Goal: Information Seeking & Learning: Compare options

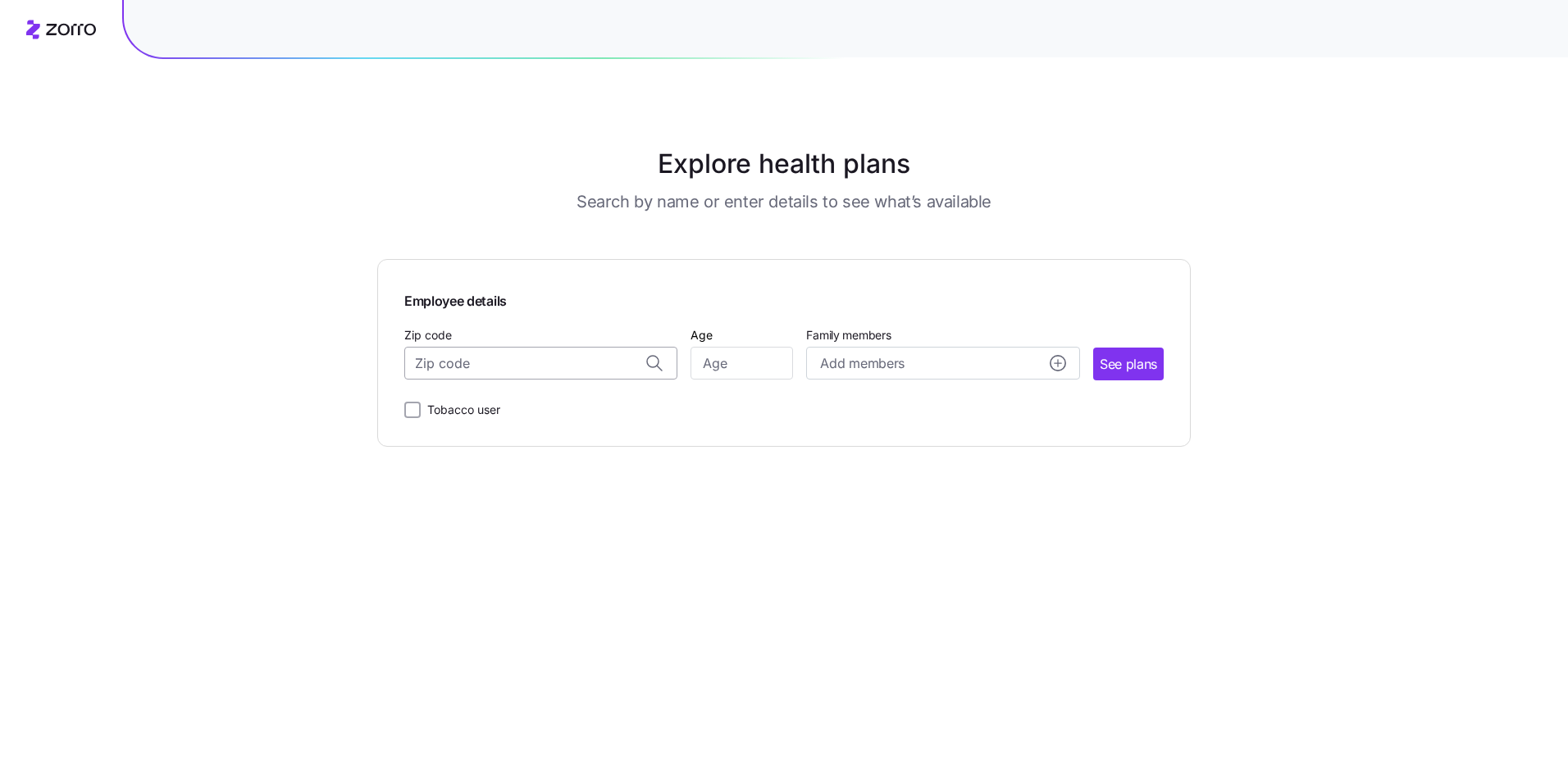
click at [452, 361] on input "Zip code" at bounding box center [542, 363] width 274 height 33
type input "08242"
click at [719, 355] on input "Age" at bounding box center [742, 363] width 103 height 33
type input "61"
click at [1060, 361] on circle "add icon" at bounding box center [1059, 363] width 15 height 15
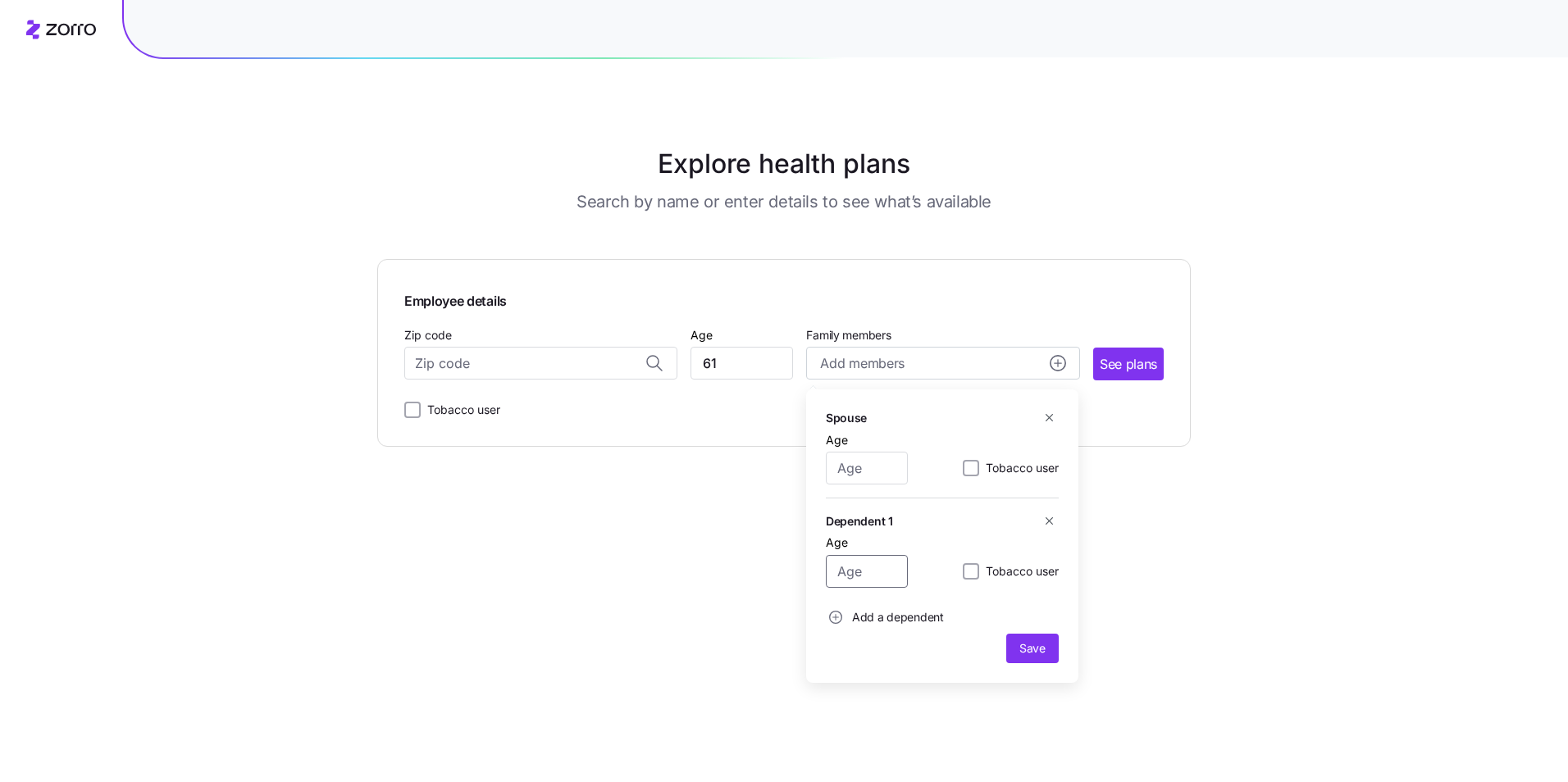
click at [866, 571] on input "Age" at bounding box center [866, 572] width 82 height 33
type input "24"
click at [834, 615] on circle "add icon" at bounding box center [836, 618] width 12 height 12
click at [1031, 741] on span "Save" at bounding box center [1033, 738] width 26 height 16
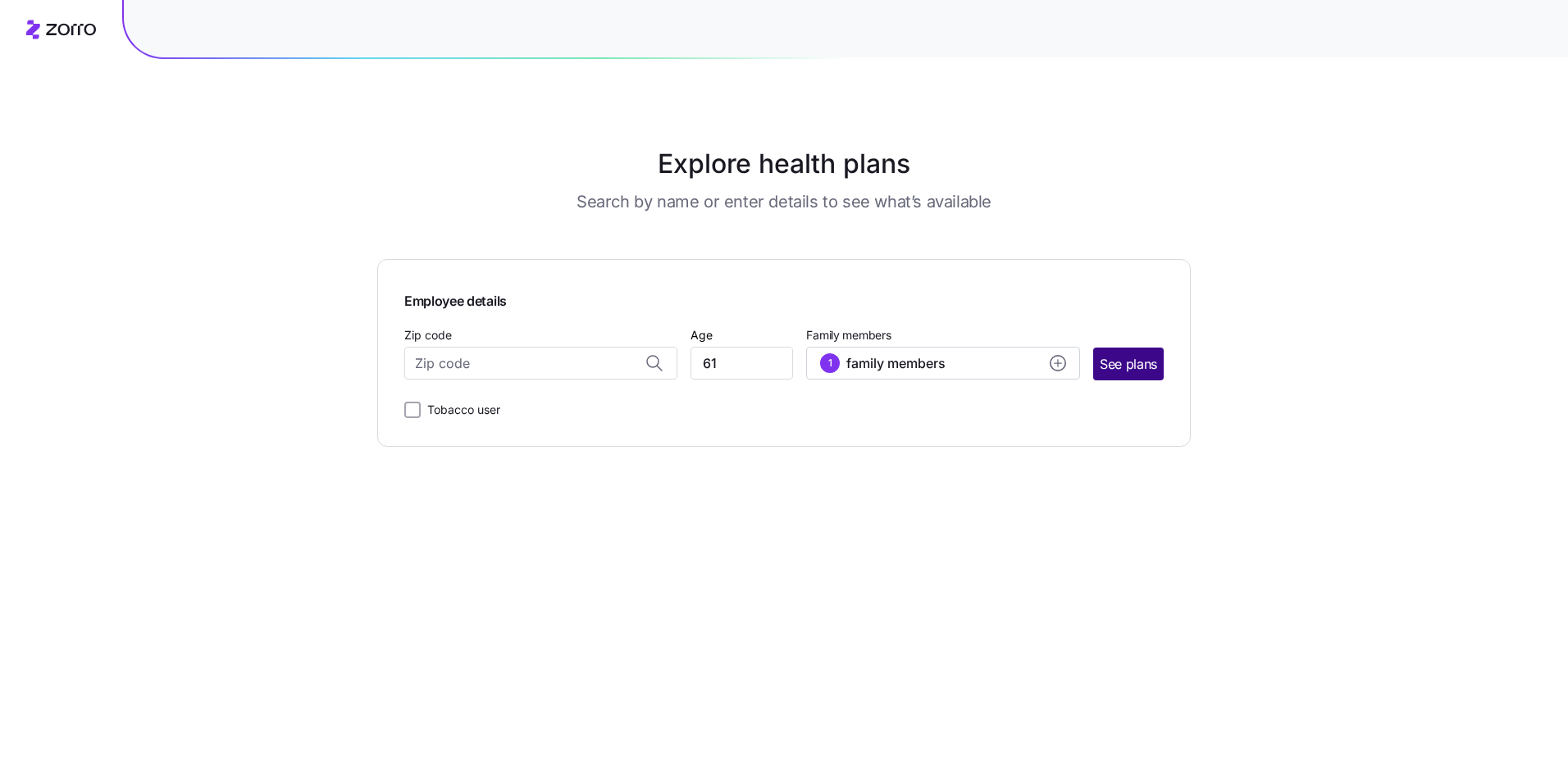
click at [1133, 369] on span "See plans" at bounding box center [1128, 365] width 58 height 21
click at [424, 374] on input "Zip code" at bounding box center [542, 363] width 274 height 33
type input "08242"
click at [1126, 363] on span "See plans" at bounding box center [1128, 365] width 58 height 21
click at [511, 360] on input "Zip code" at bounding box center [542, 363] width 274 height 33
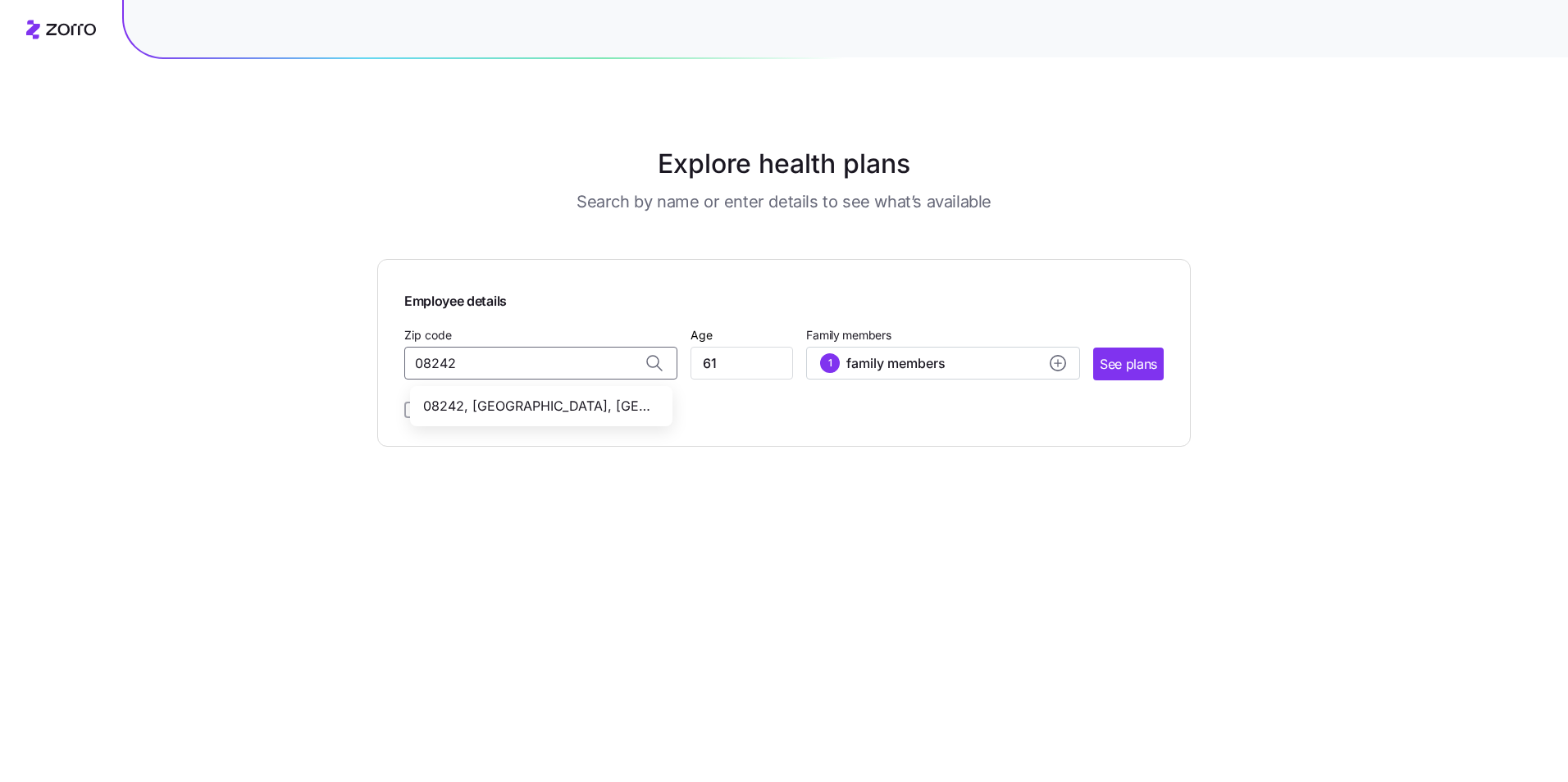
click at [540, 408] on span "08242, [GEOGRAPHIC_DATA], [GEOGRAPHIC_DATA]" at bounding box center [538, 407] width 229 height 21
type input "08242, [GEOGRAPHIC_DATA], [GEOGRAPHIC_DATA]"
click at [1131, 364] on span "See plans" at bounding box center [1128, 365] width 58 height 21
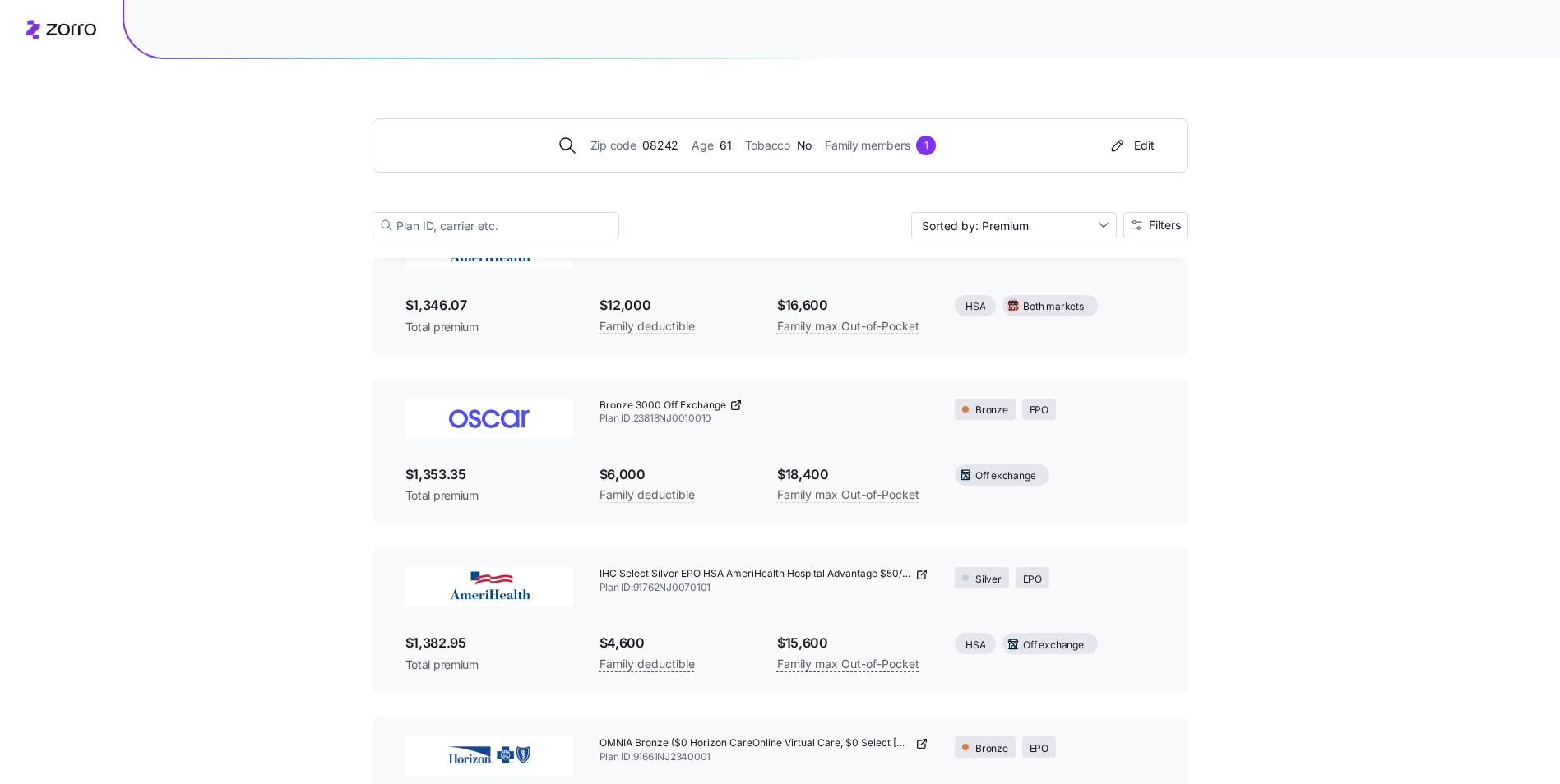
scroll to position [1398, 0]
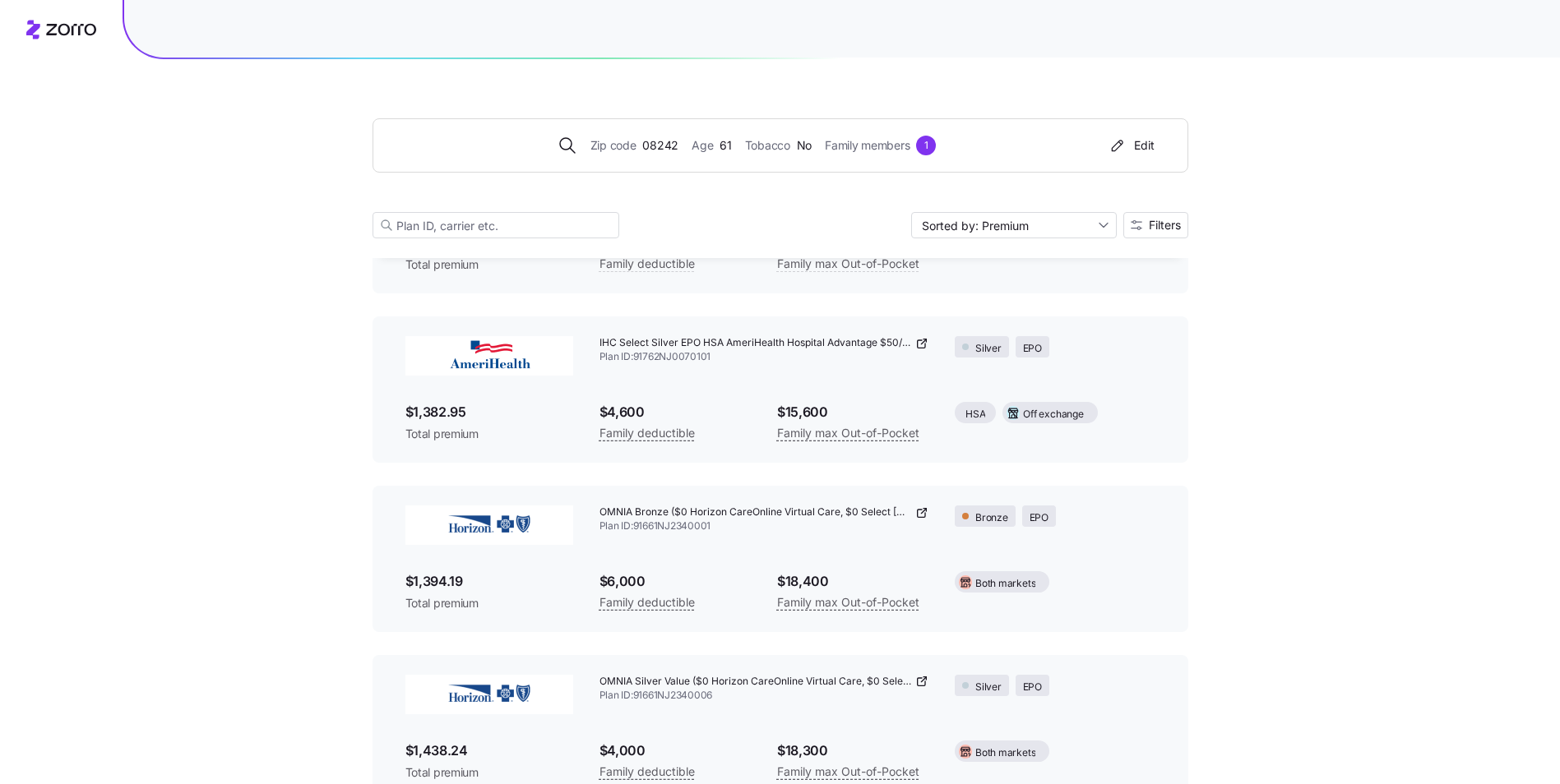
click at [483, 524] on img at bounding box center [489, 526] width 167 height 40
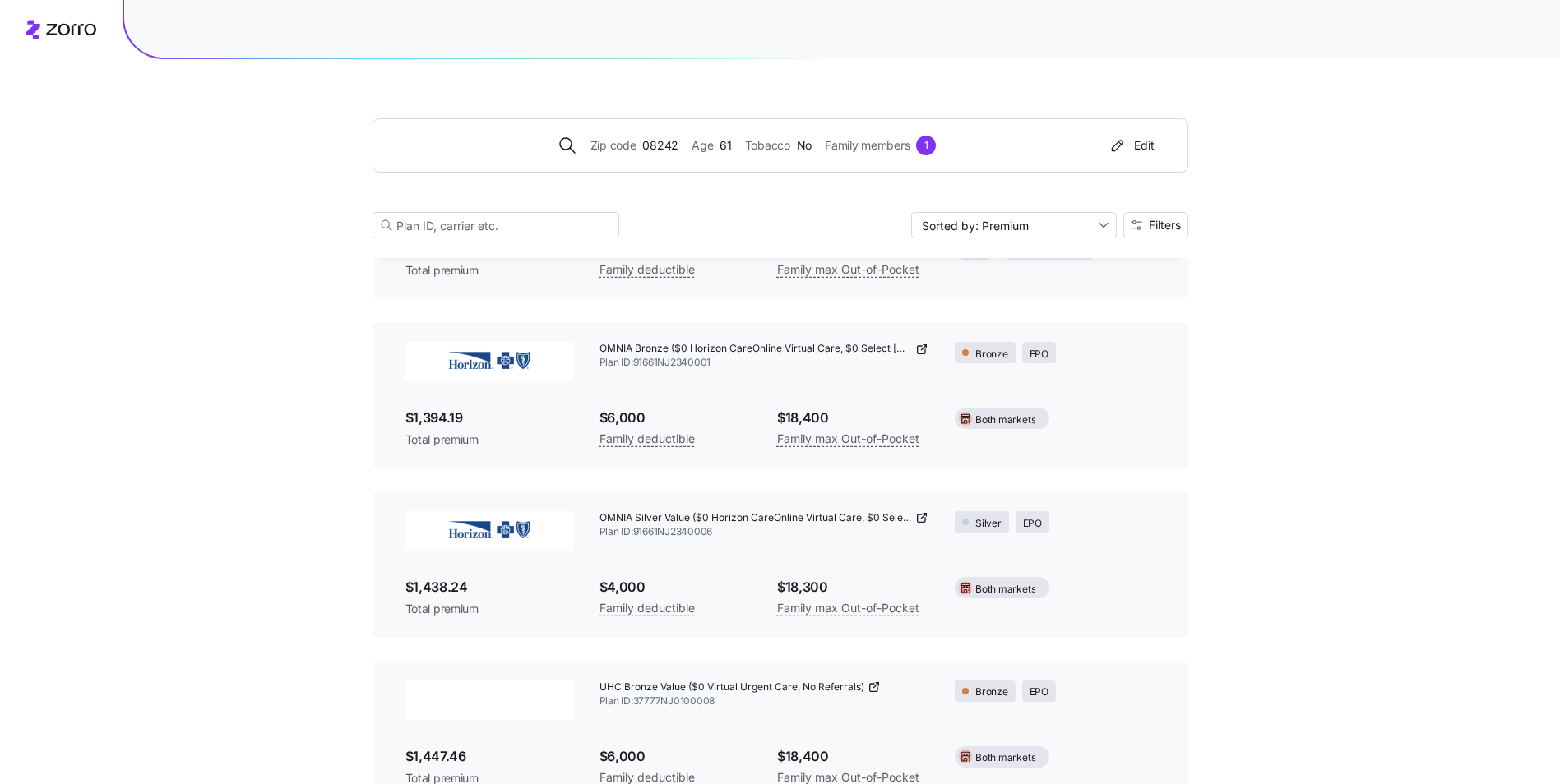
scroll to position [1562, 0]
click at [482, 358] on img at bounding box center [489, 361] width 167 height 40
click at [613, 348] on span "OMNIA Bronze ($0 Horizon CareOnline Virtual Care, $0 Select [MEDICAL_DATA], No …" at bounding box center [756, 348] width 313 height 14
click at [920, 348] on icon at bounding box center [922, 349] width 13 height 13
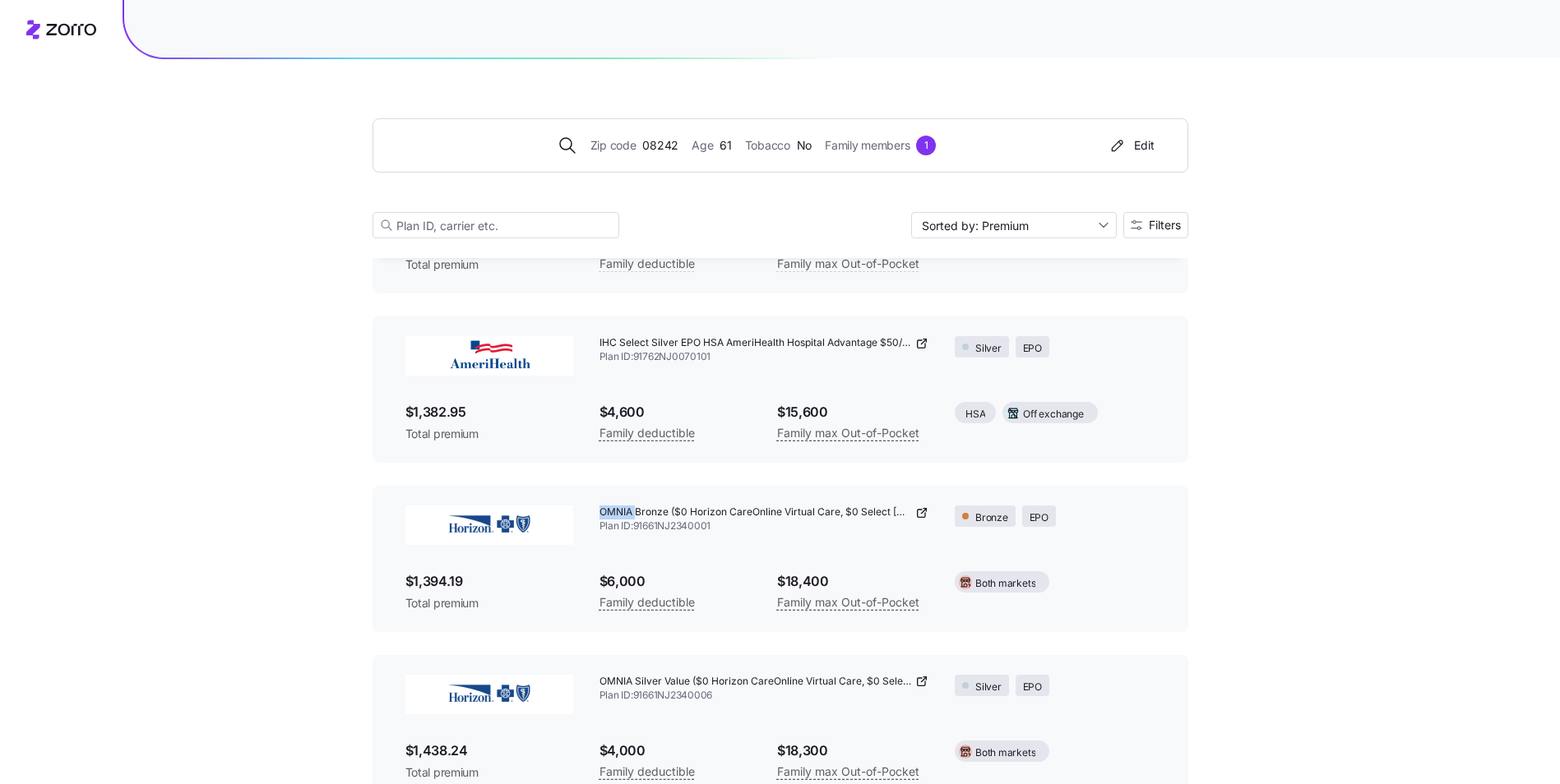
scroll to position [904, 0]
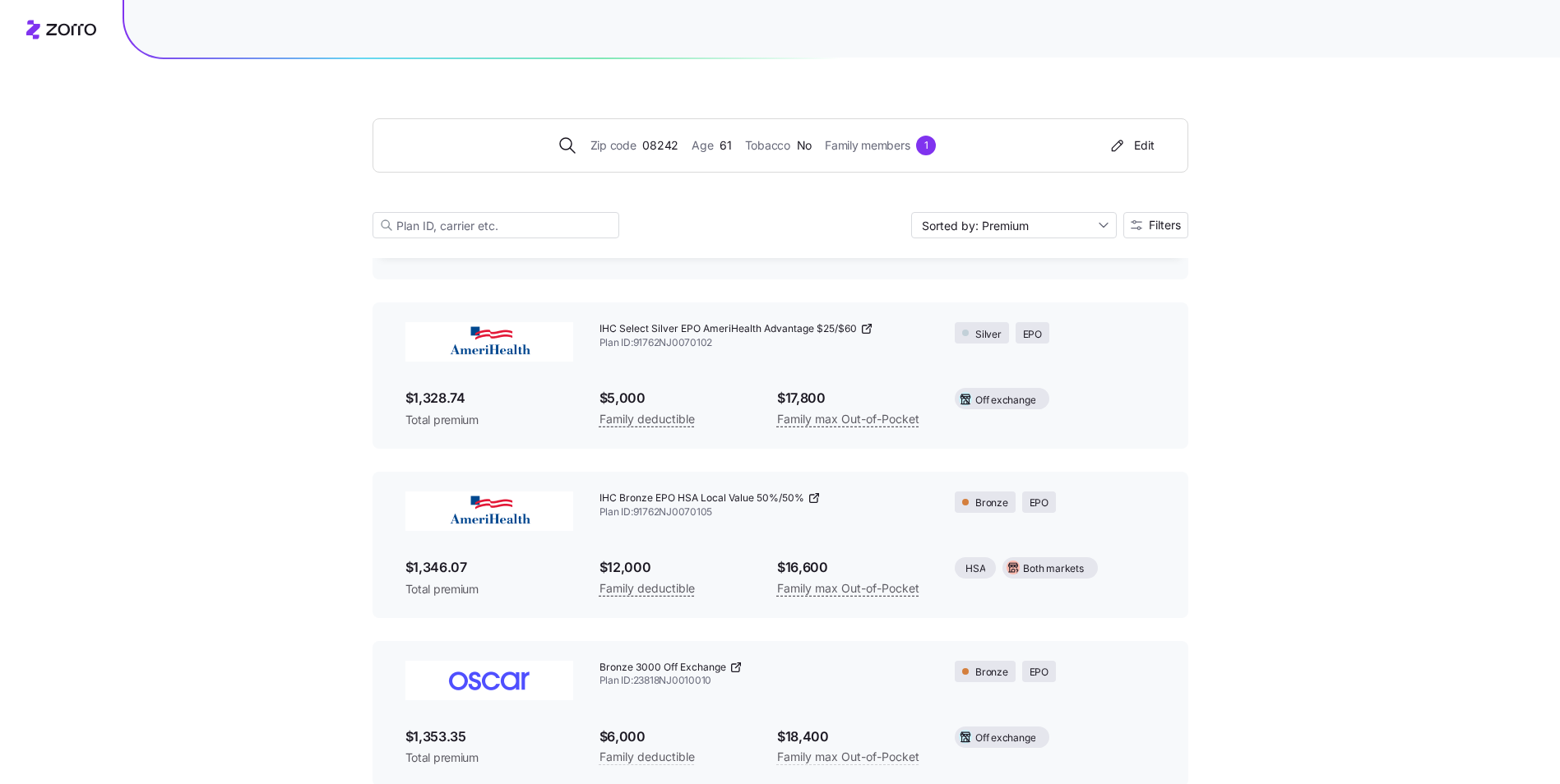
click at [1147, 142] on div "Edit" at bounding box center [1131, 145] width 47 height 16
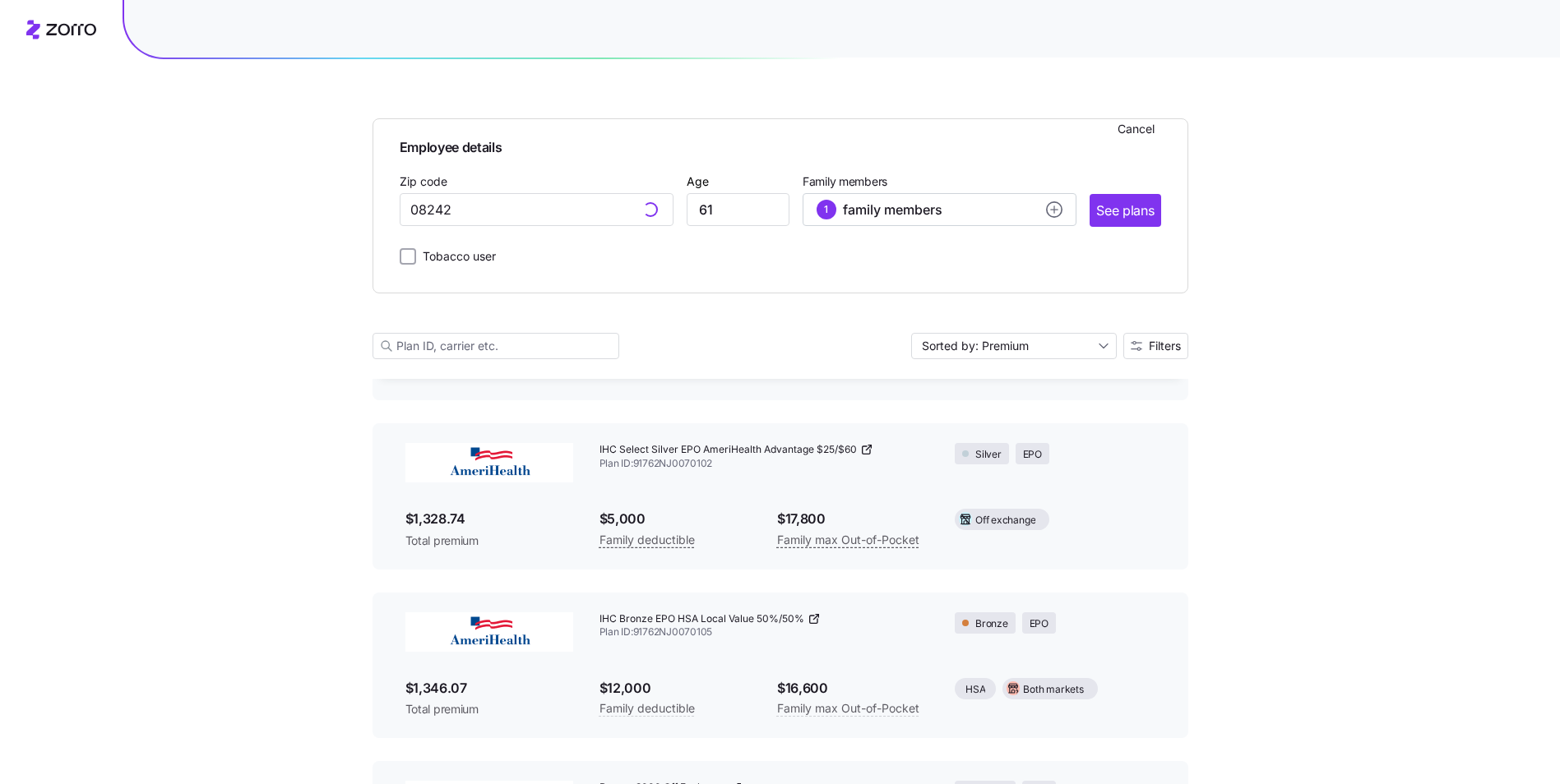
scroll to position [1025, 0]
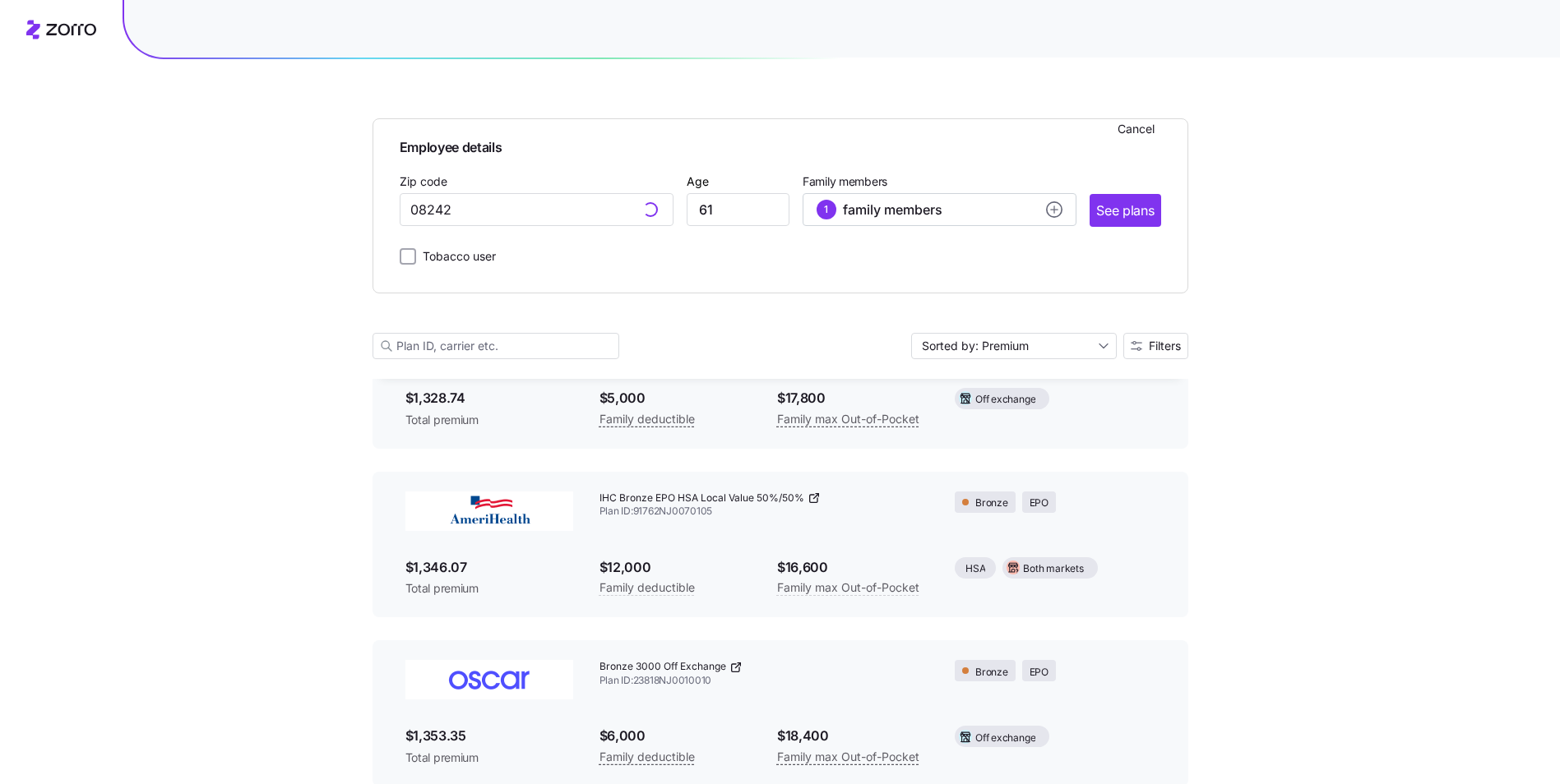
type input "08242, [GEOGRAPHIC_DATA], [GEOGRAPHIC_DATA]"
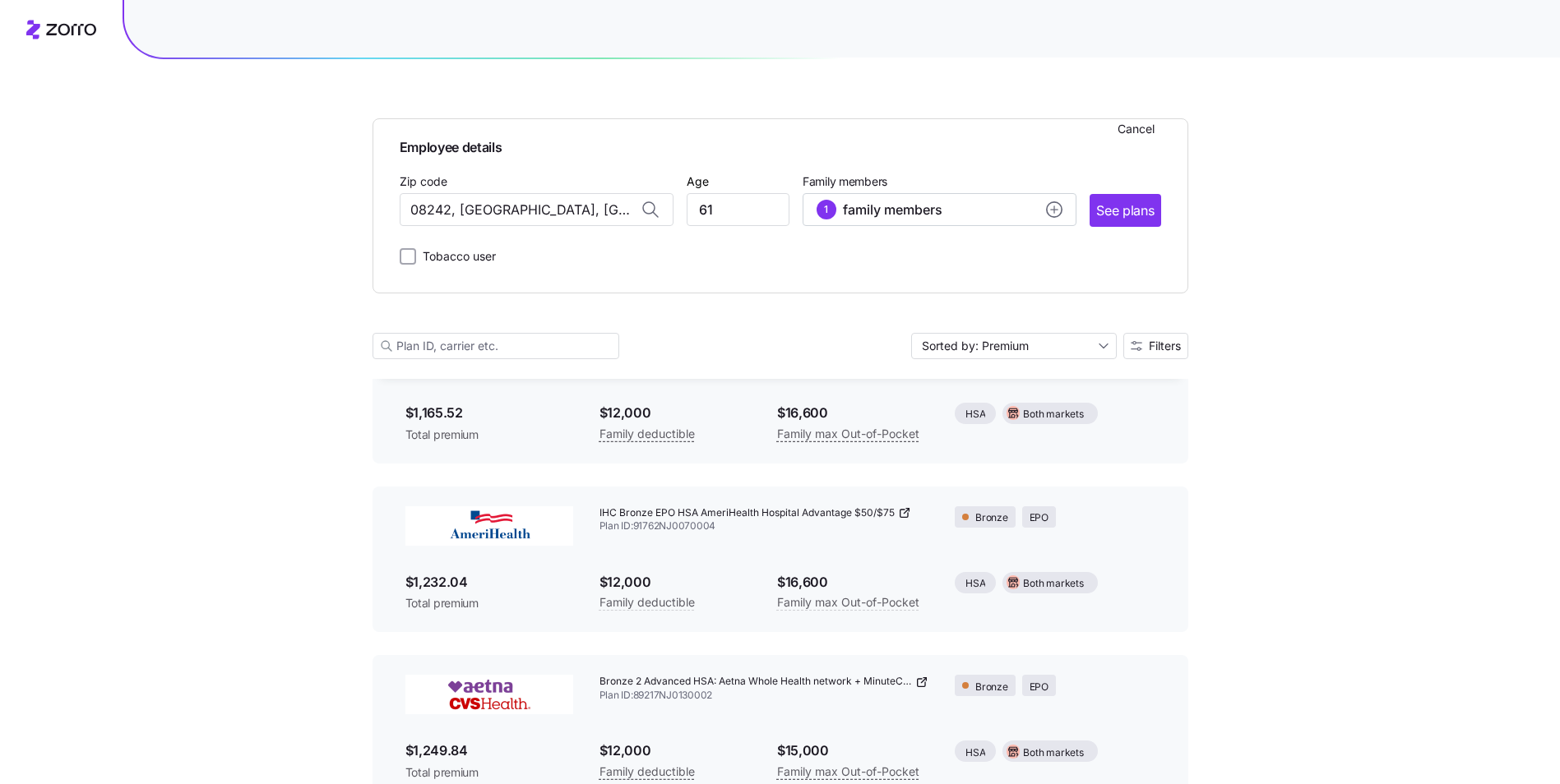
scroll to position [44, 0]
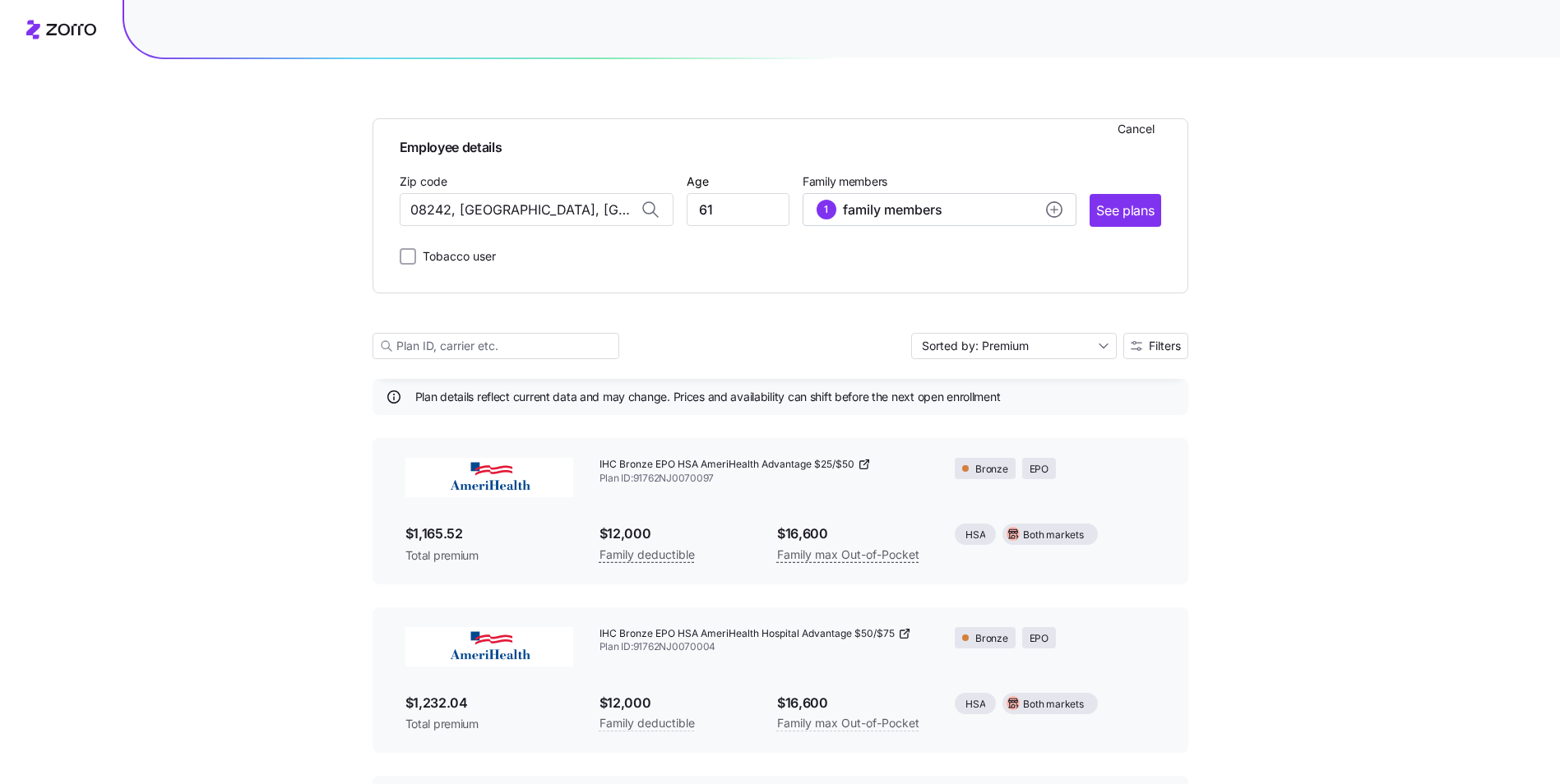
click at [492, 627] on img at bounding box center [489, 647] width 167 height 40
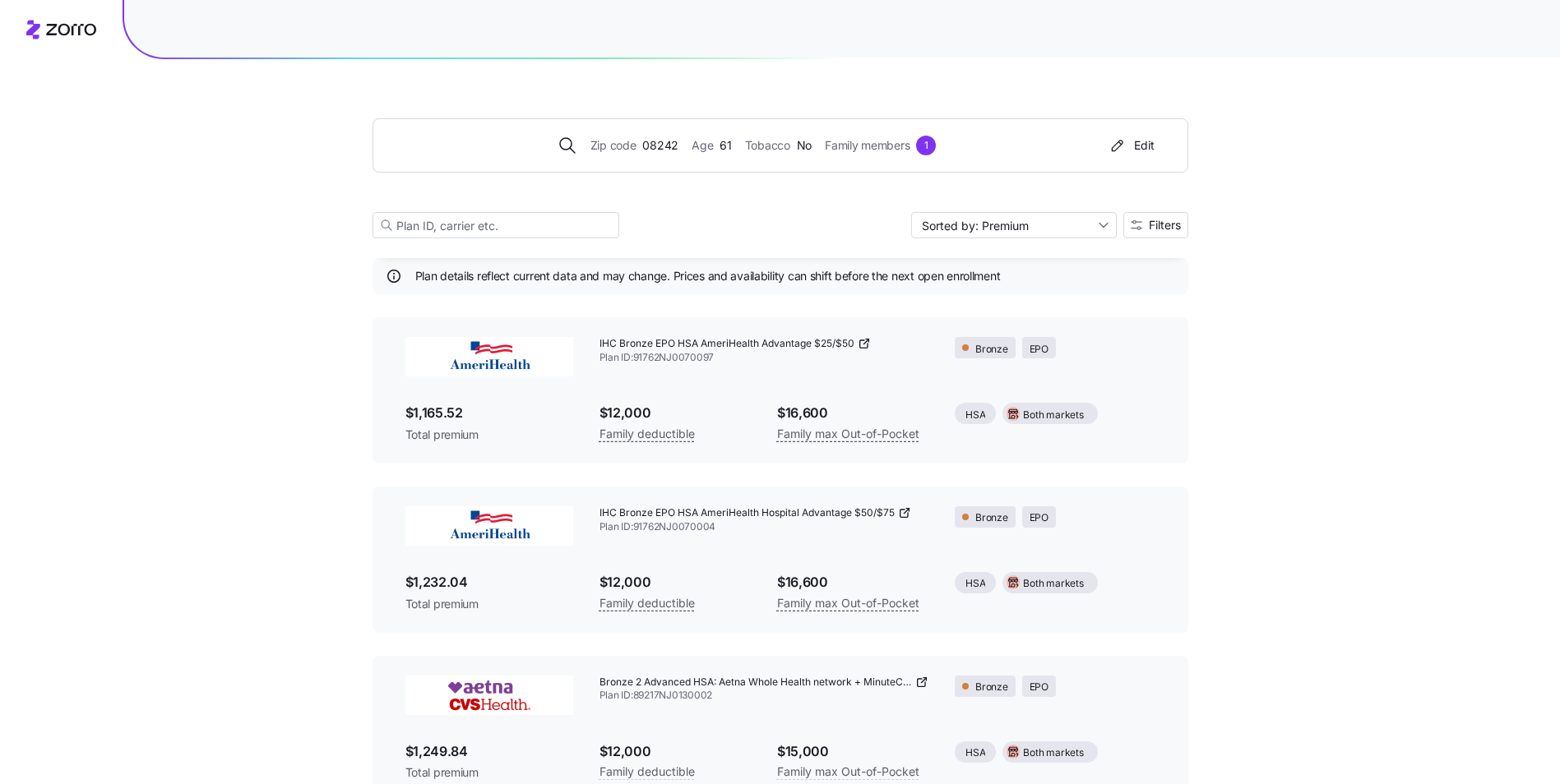
click at [908, 513] on icon at bounding box center [904, 514] width 13 height 13
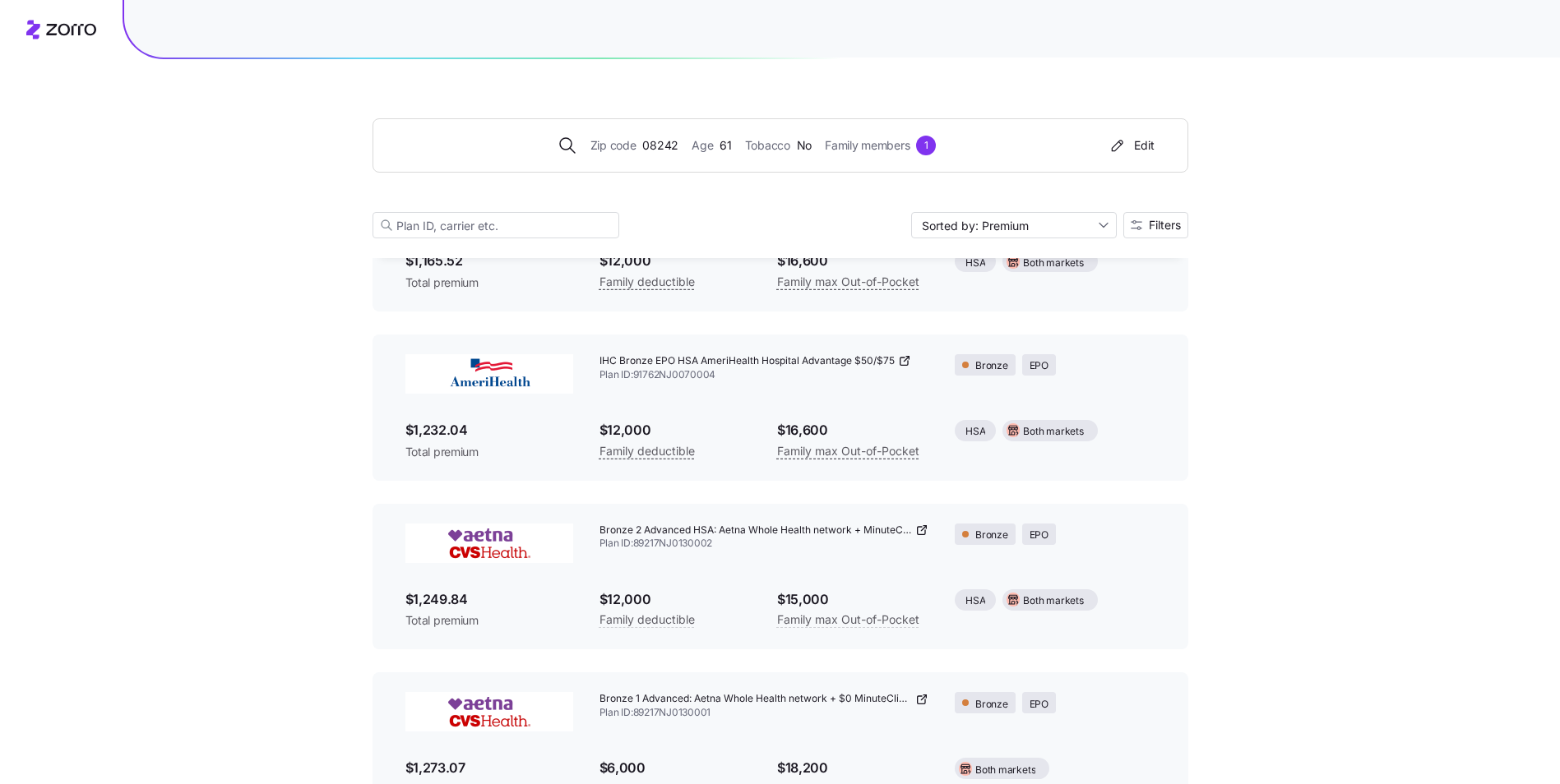
scroll to position [208, 0]
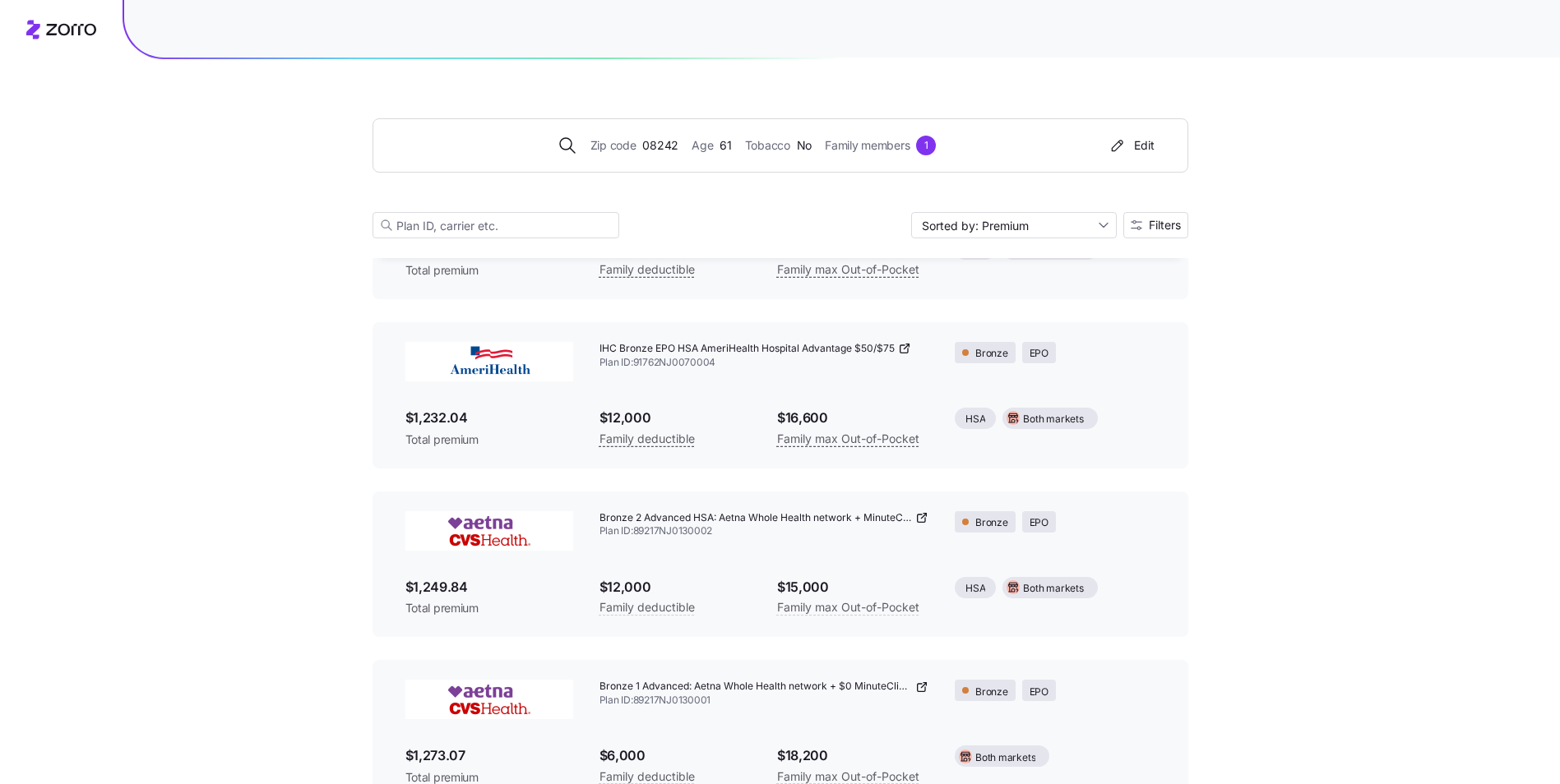
click at [921, 518] on icon at bounding box center [922, 518] width 13 height 13
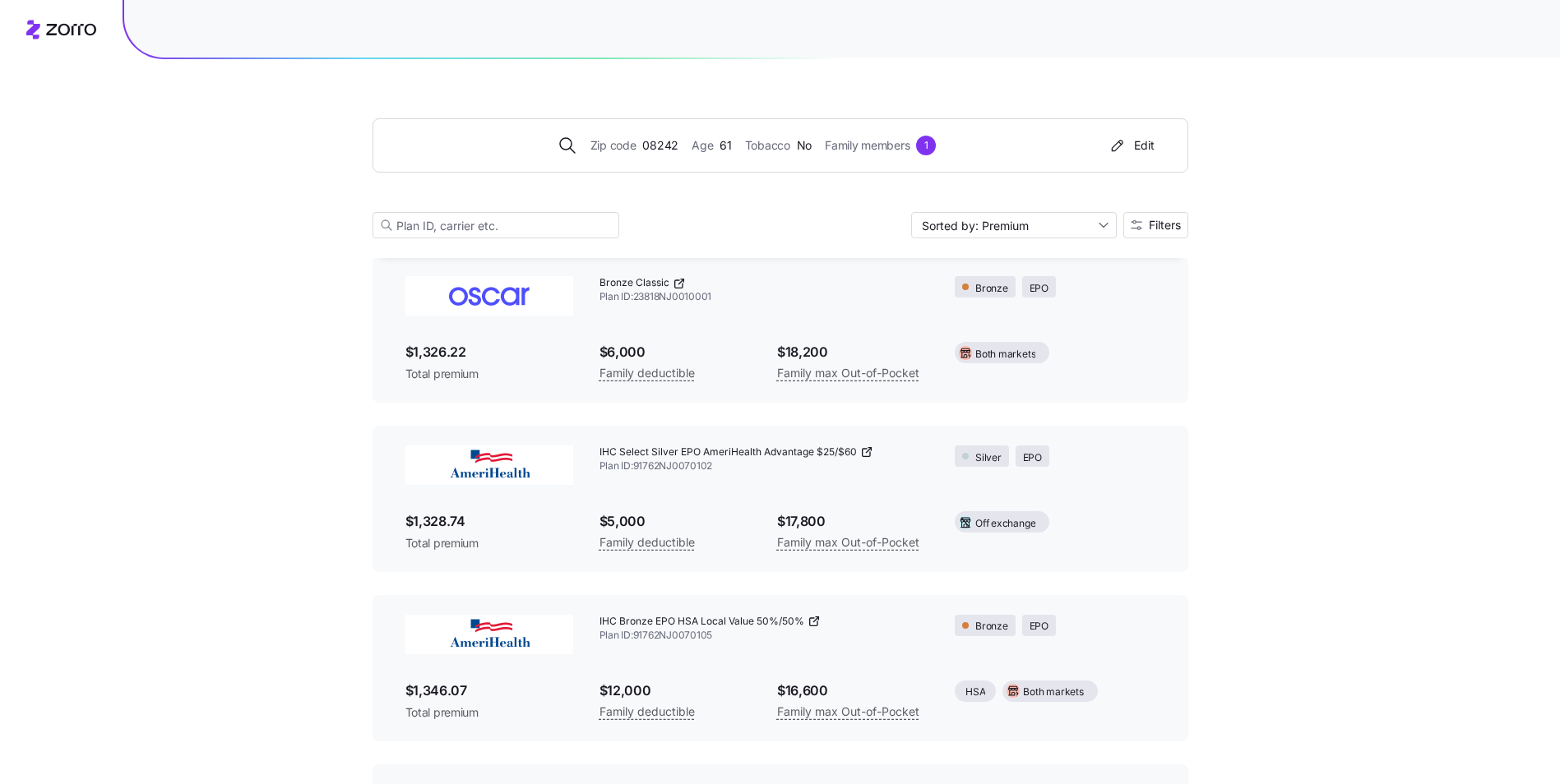
scroll to position [784, 0]
click at [867, 446] on icon at bounding box center [867, 450] width 13 height 13
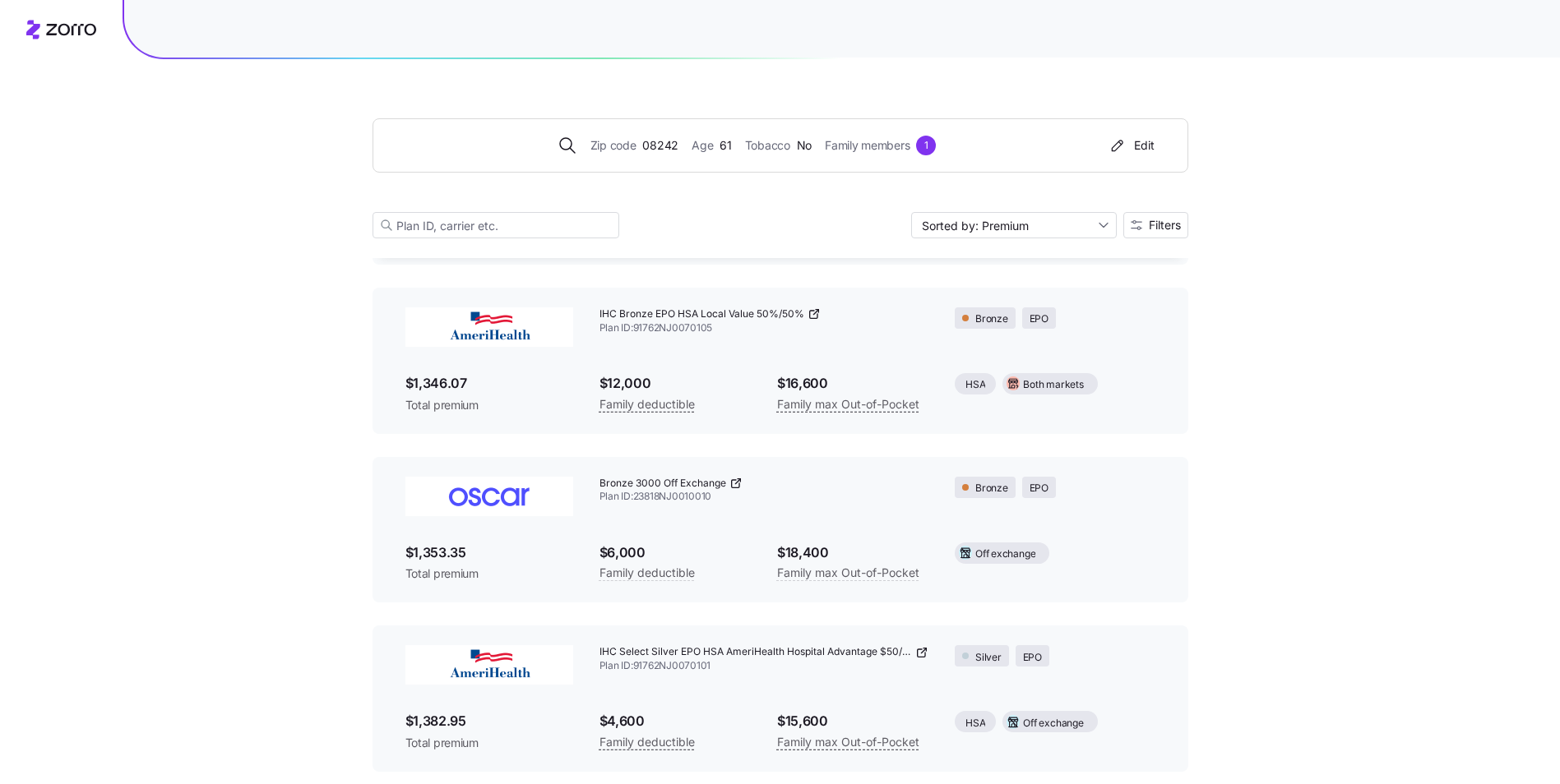
scroll to position [1112, 0]
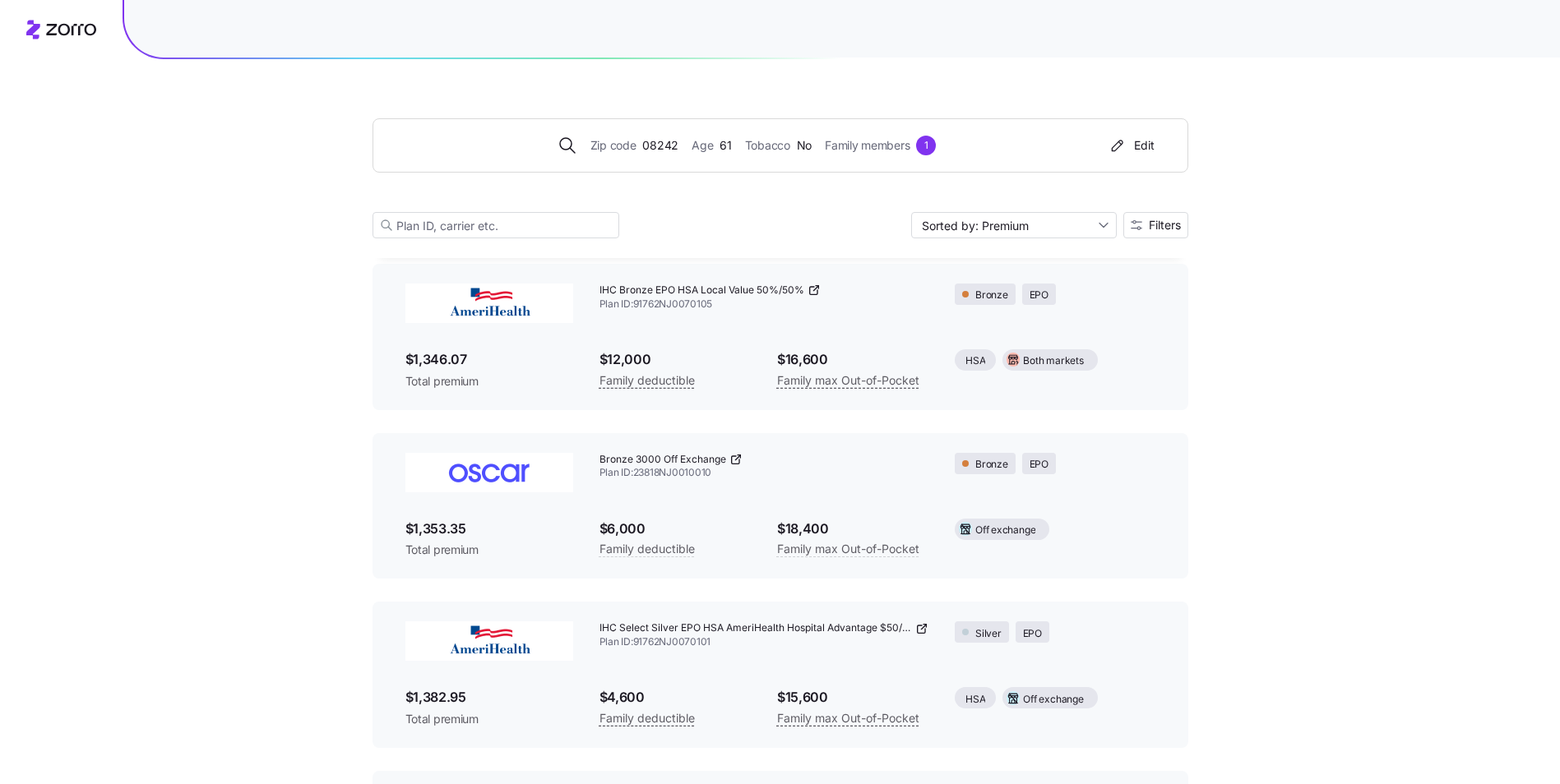
click at [737, 458] on icon at bounding box center [737, 458] width 5 height 5
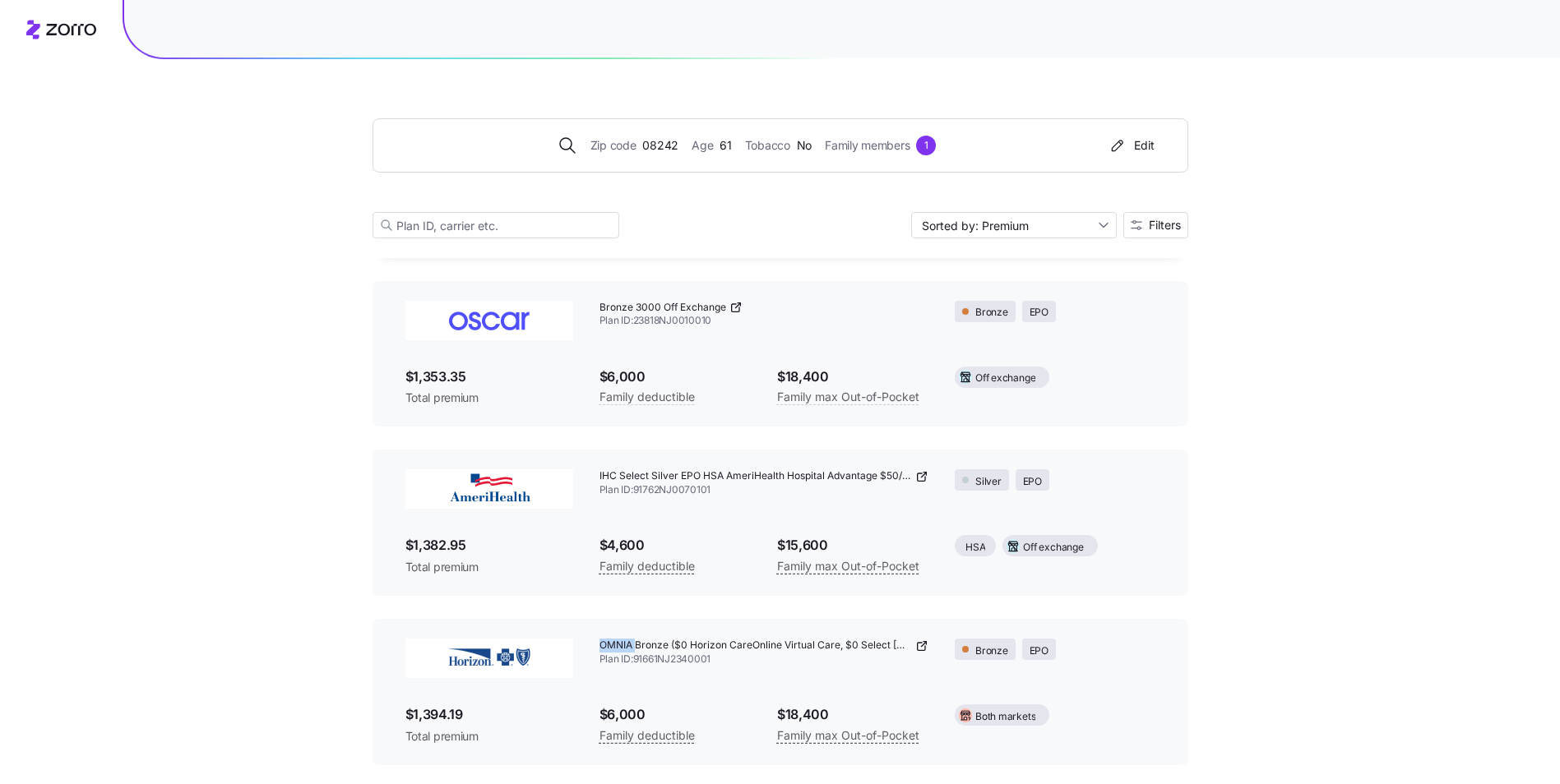
scroll to position [1359, 0]
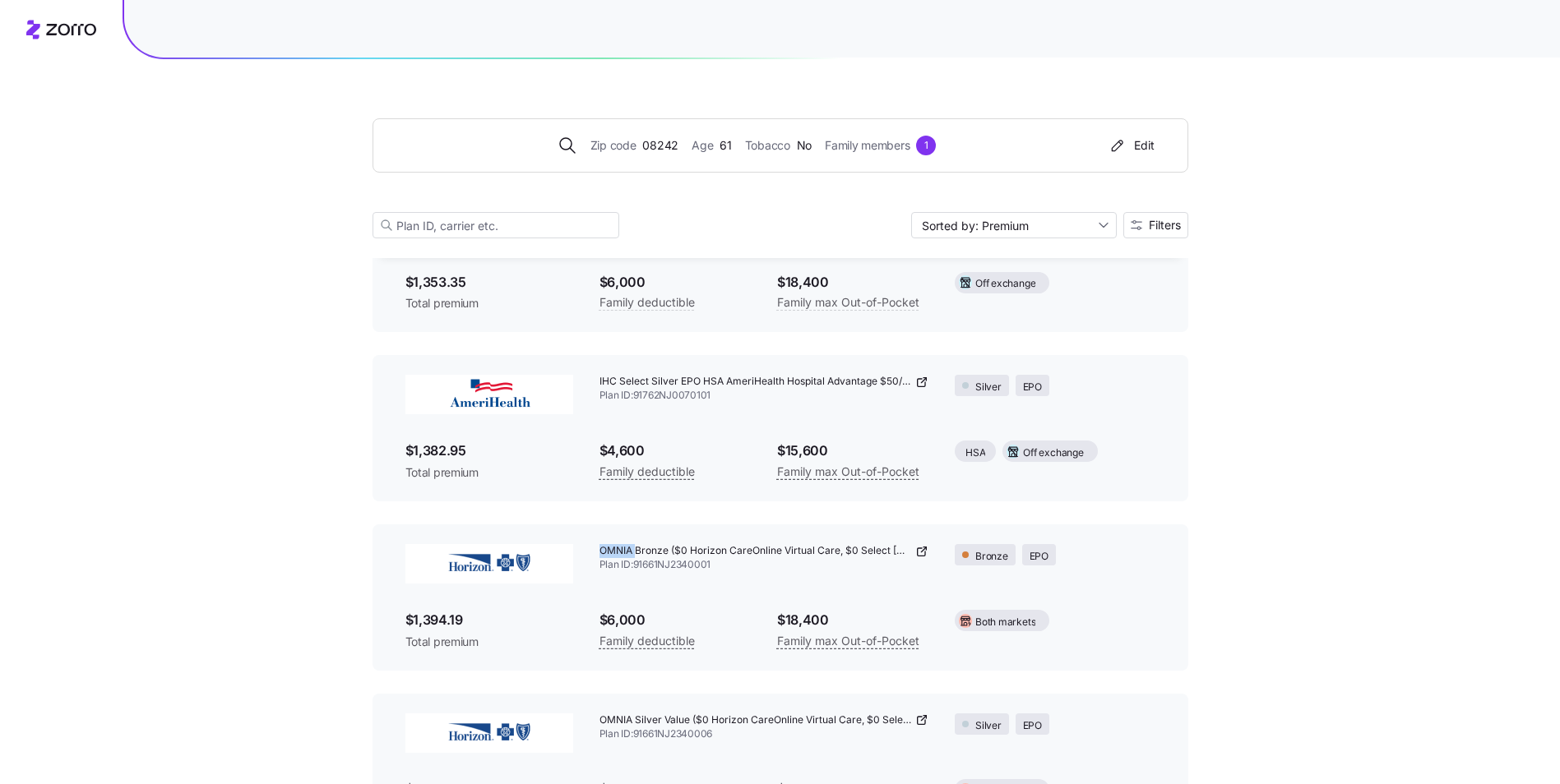
click at [918, 377] on icon at bounding box center [922, 382] width 13 height 13
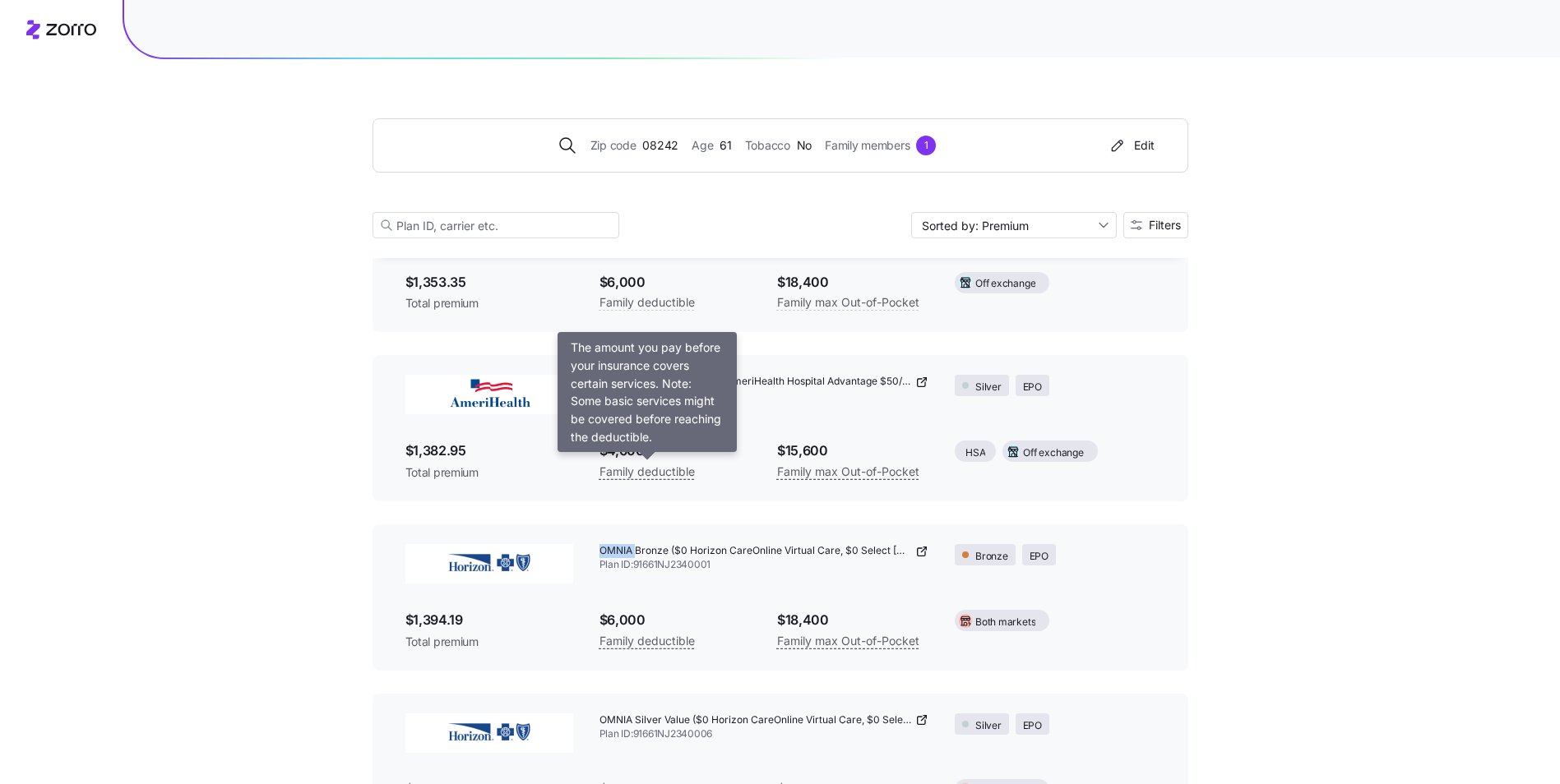
scroll to position [1688, 0]
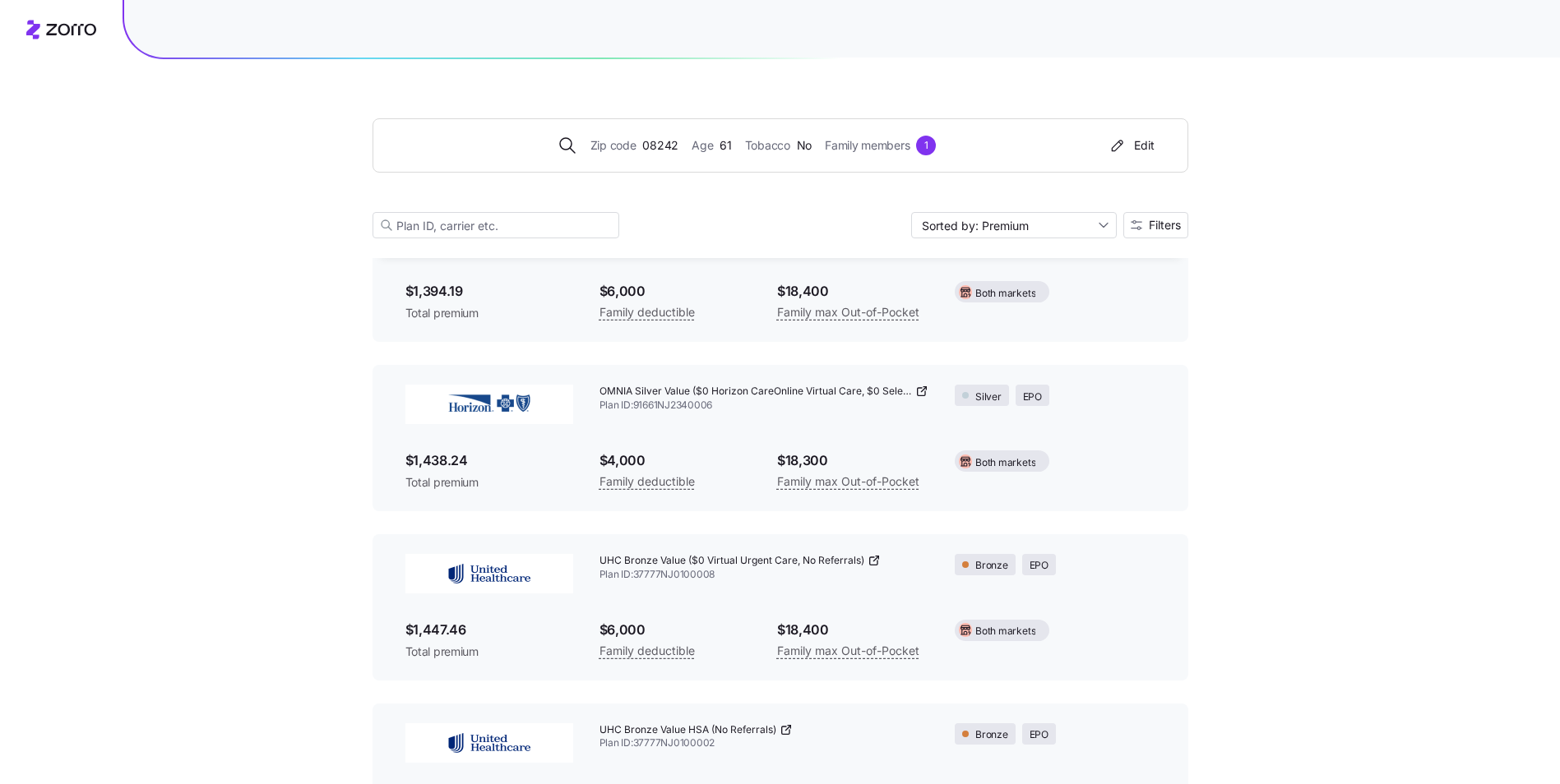
click at [920, 388] on icon at bounding box center [921, 392] width 8 height 8
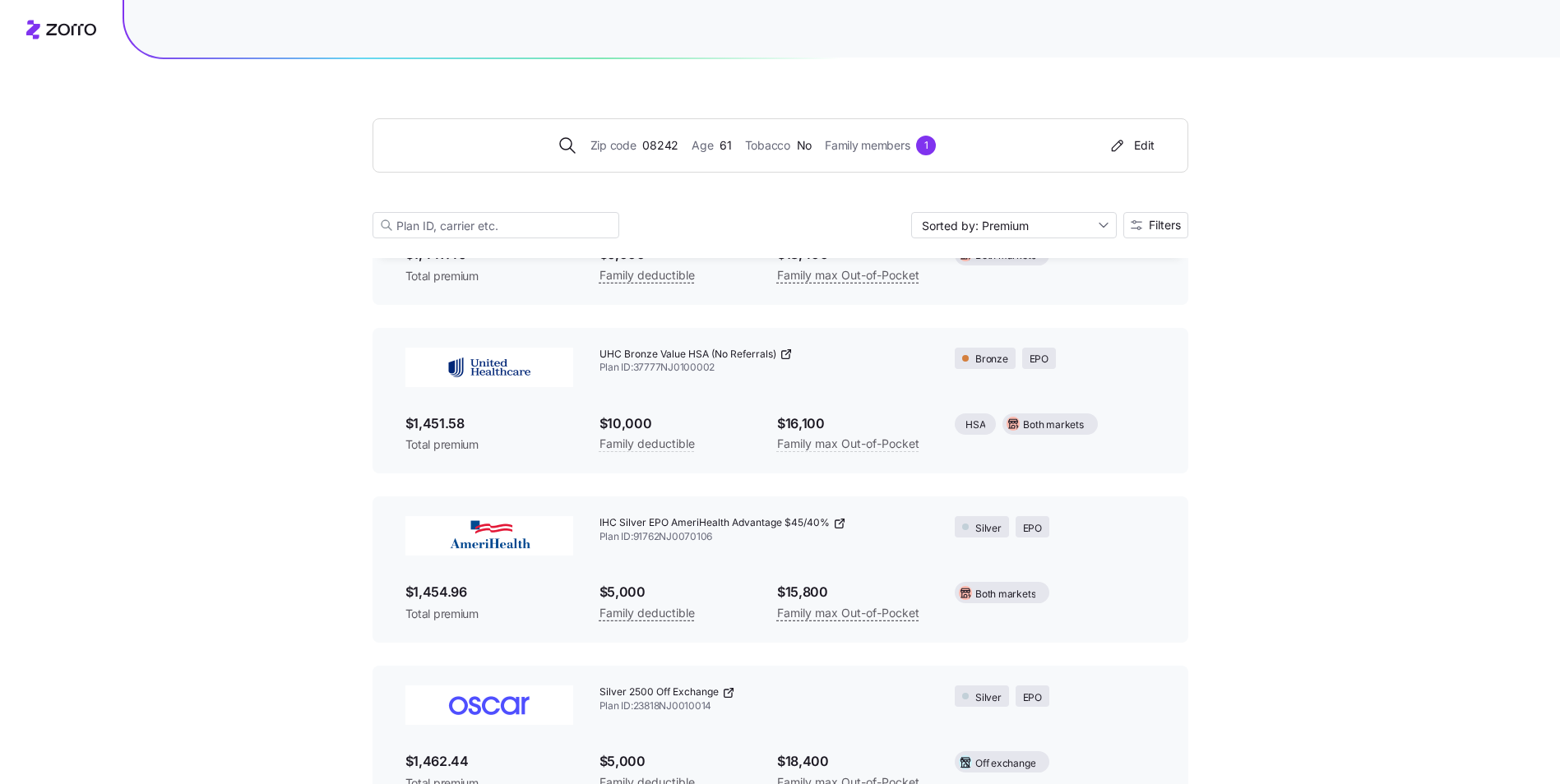
scroll to position [2099, 0]
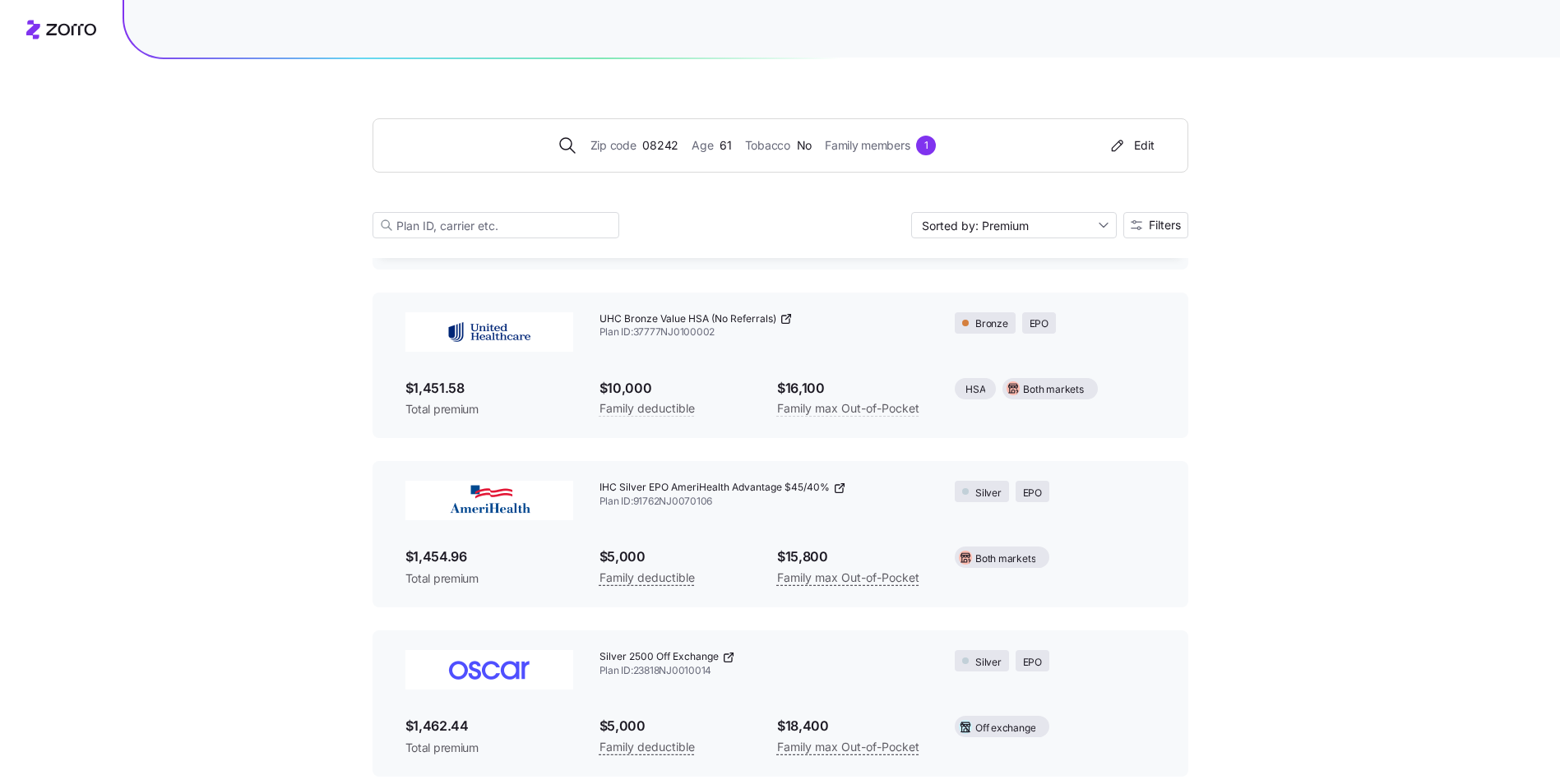
click at [781, 318] on icon at bounding box center [786, 319] width 13 height 13
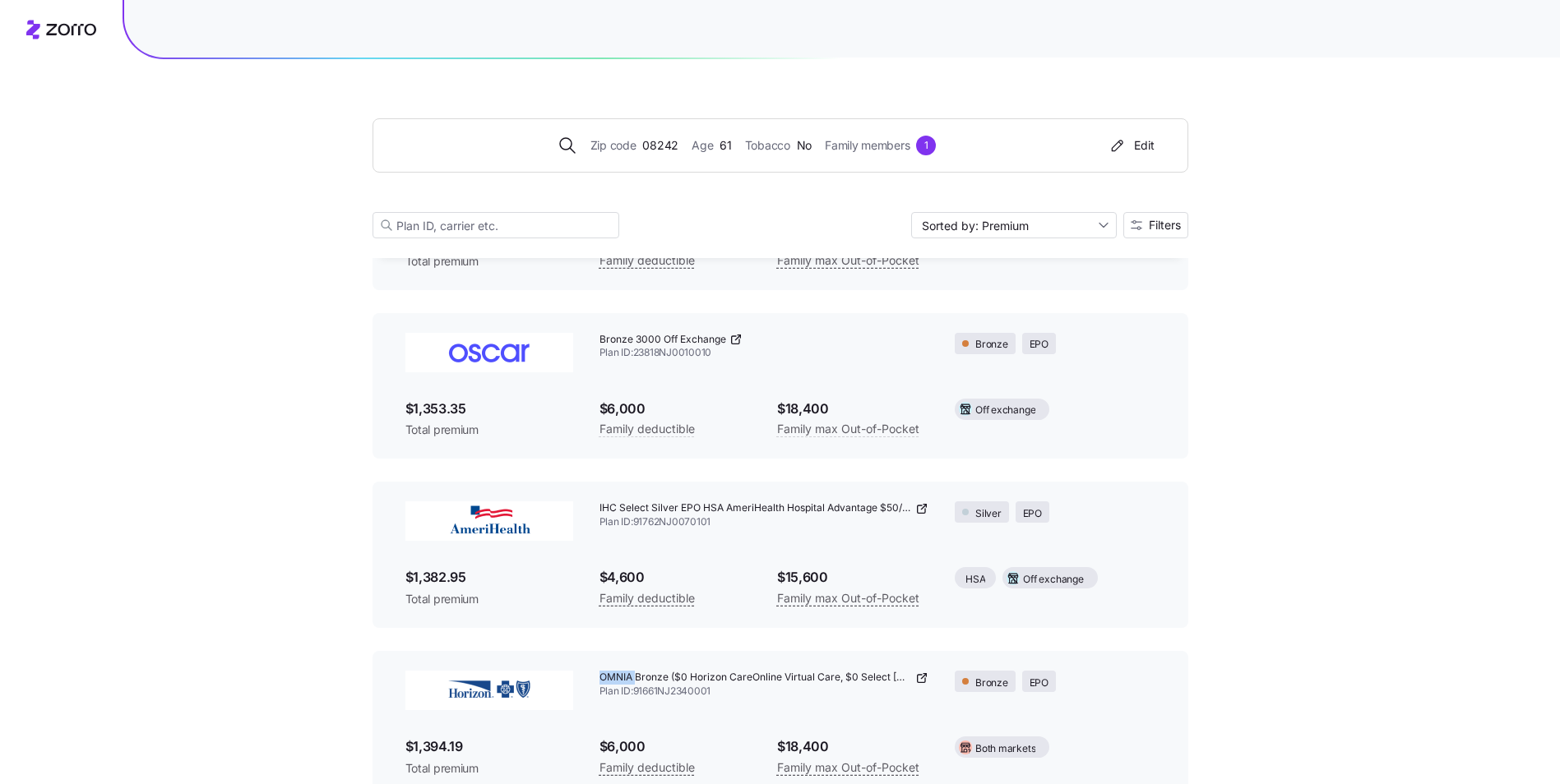
scroll to position [865, 0]
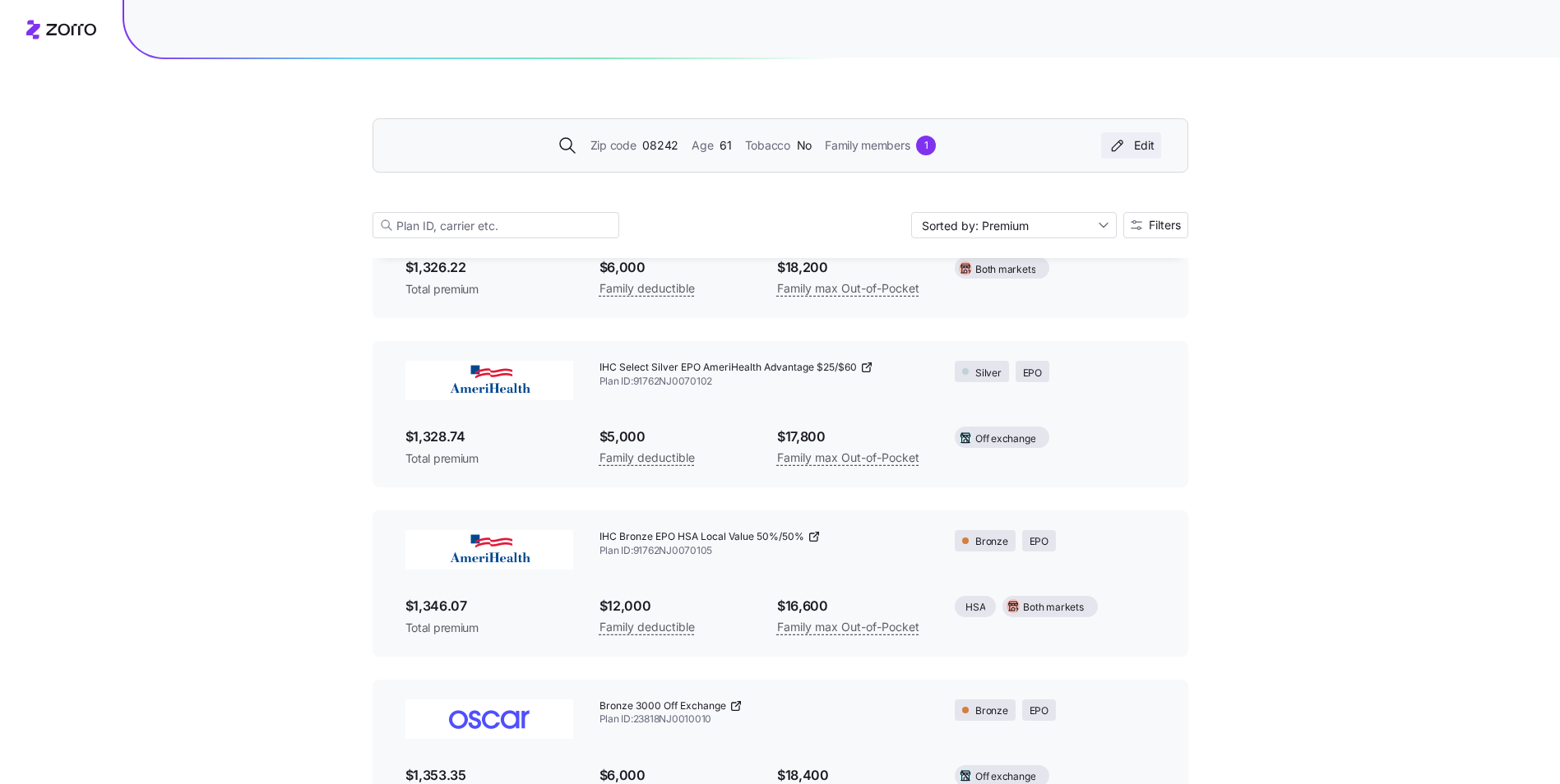
click at [1149, 145] on div "Edit" at bounding box center [1131, 145] width 47 height 16
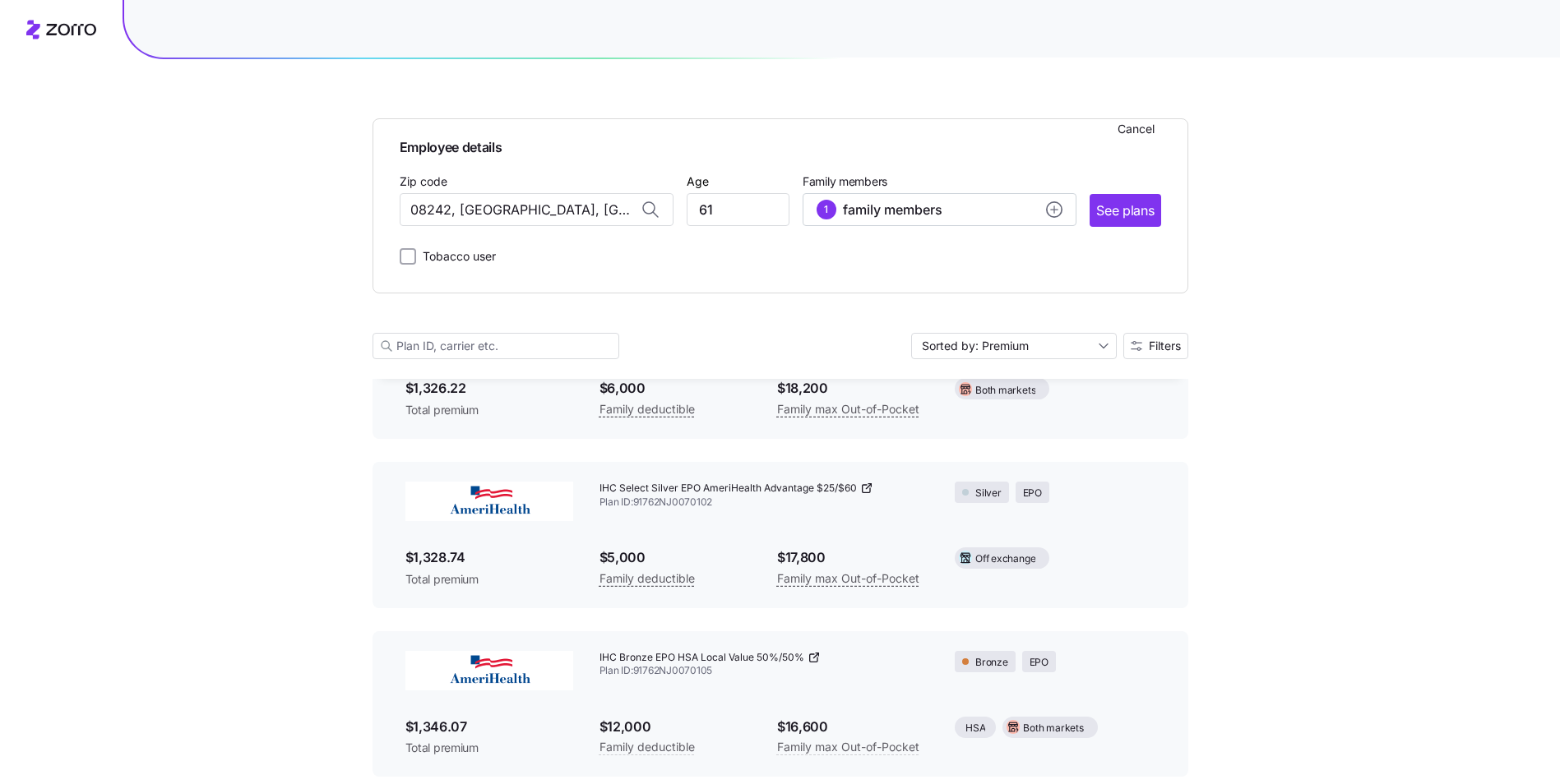
scroll to position [986, 0]
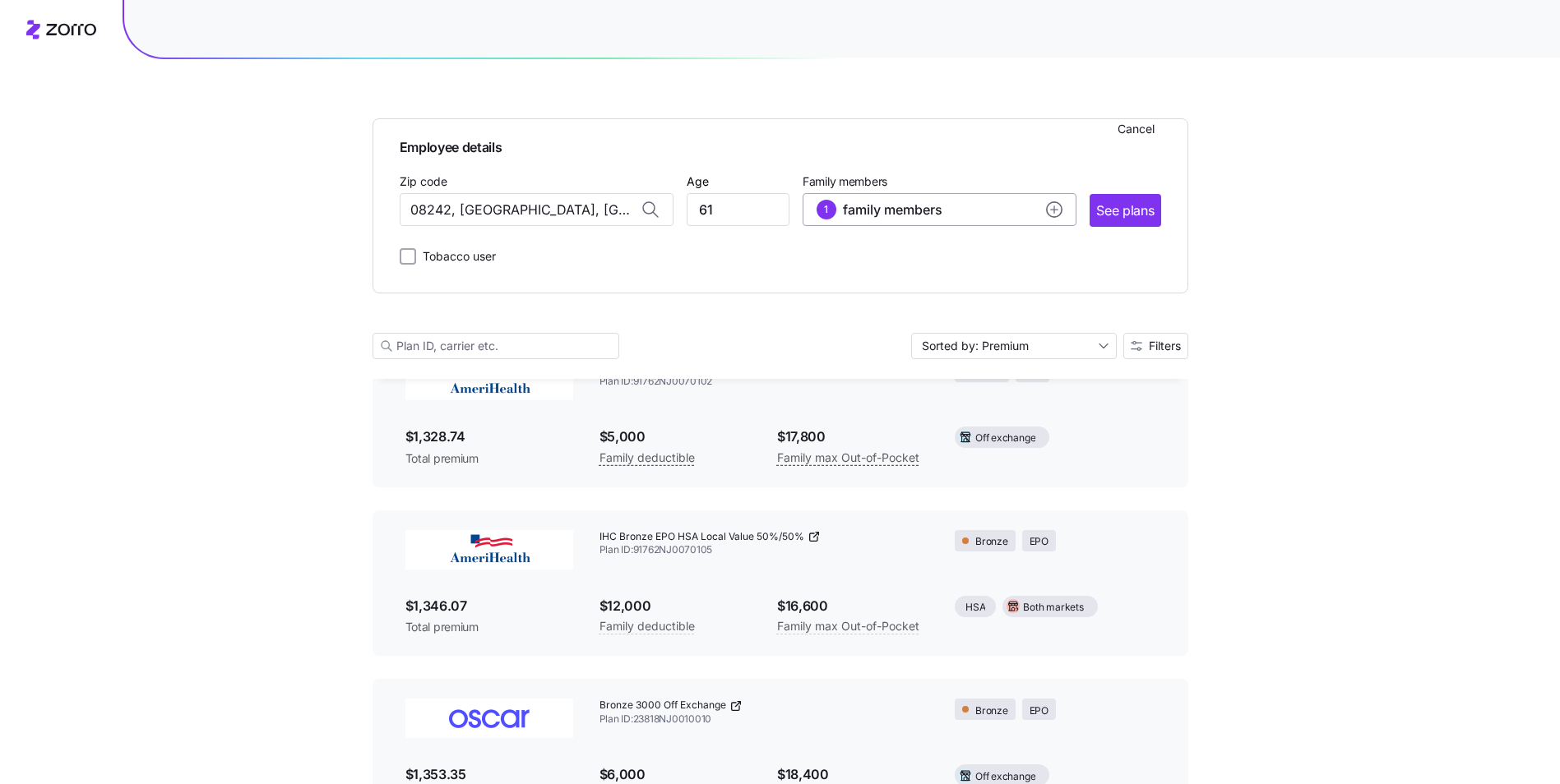
click at [1055, 205] on circle "add icon" at bounding box center [1055, 210] width 15 height 15
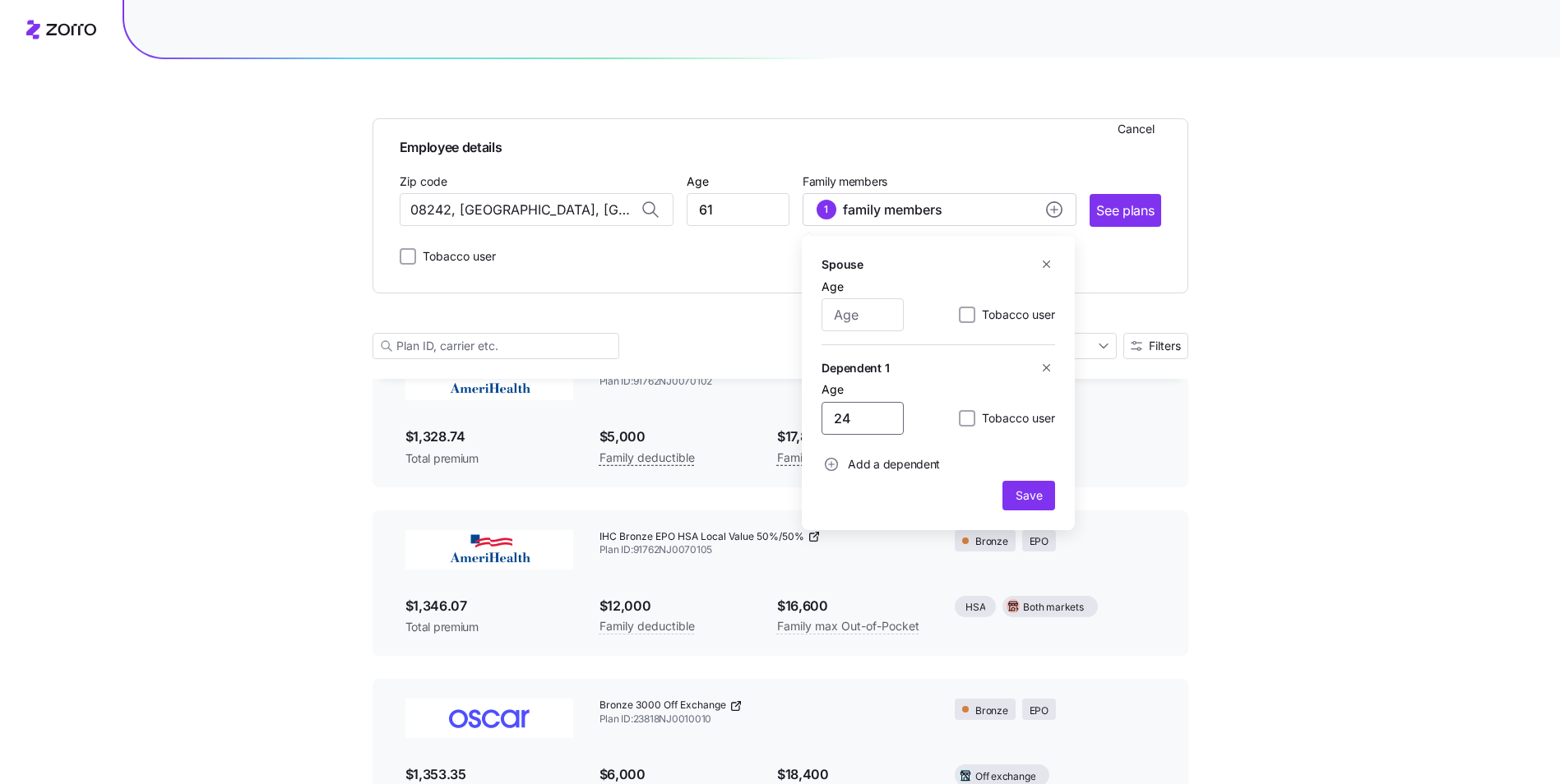
drag, startPoint x: 887, startPoint y: 417, endPoint x: 791, endPoint y: 419, distance: 96.0
type input "0"
click at [1041, 500] on span "Save" at bounding box center [1029, 496] width 26 height 16
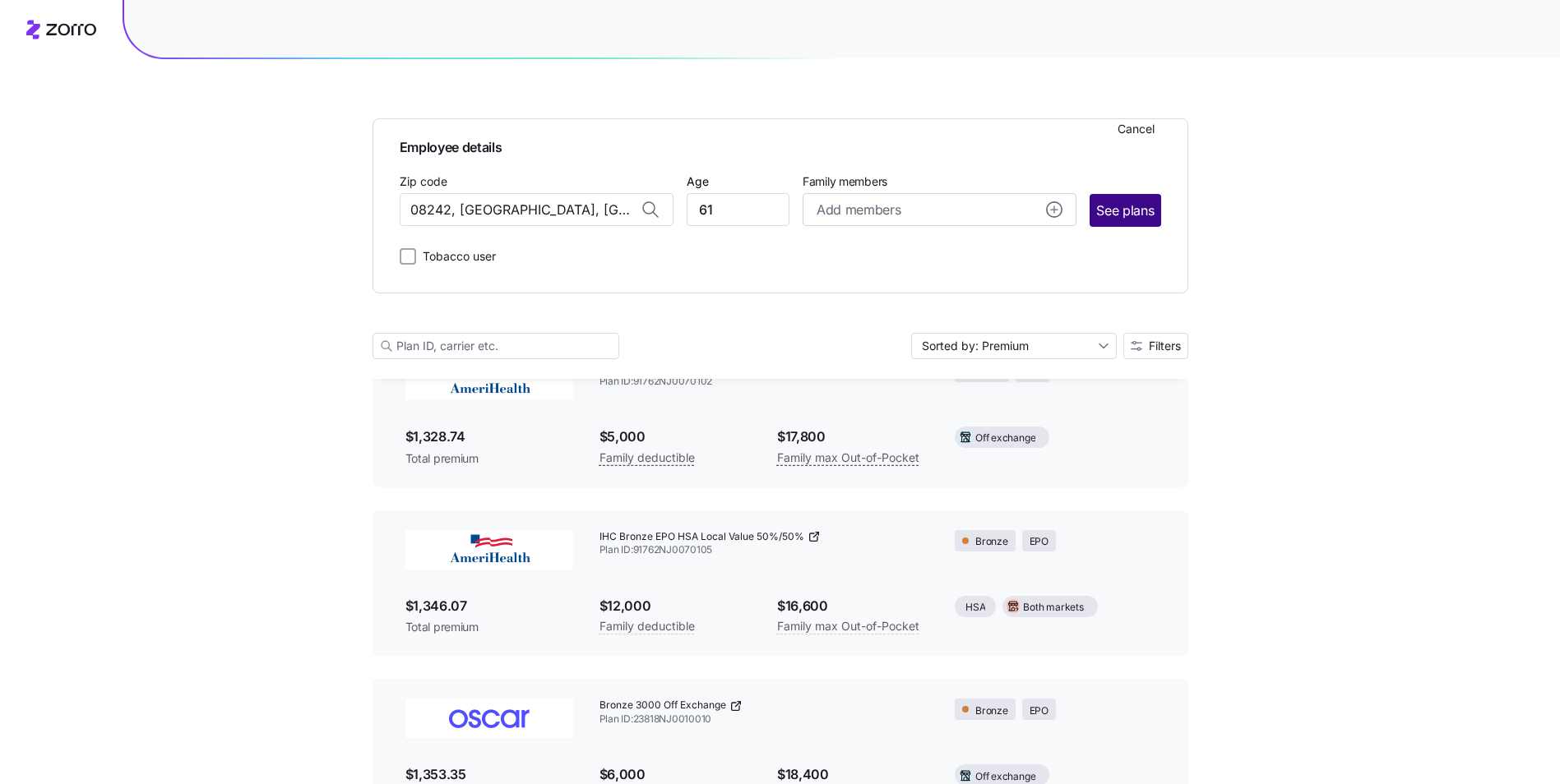
click at [1133, 210] on span "See plans" at bounding box center [1125, 211] width 58 height 21
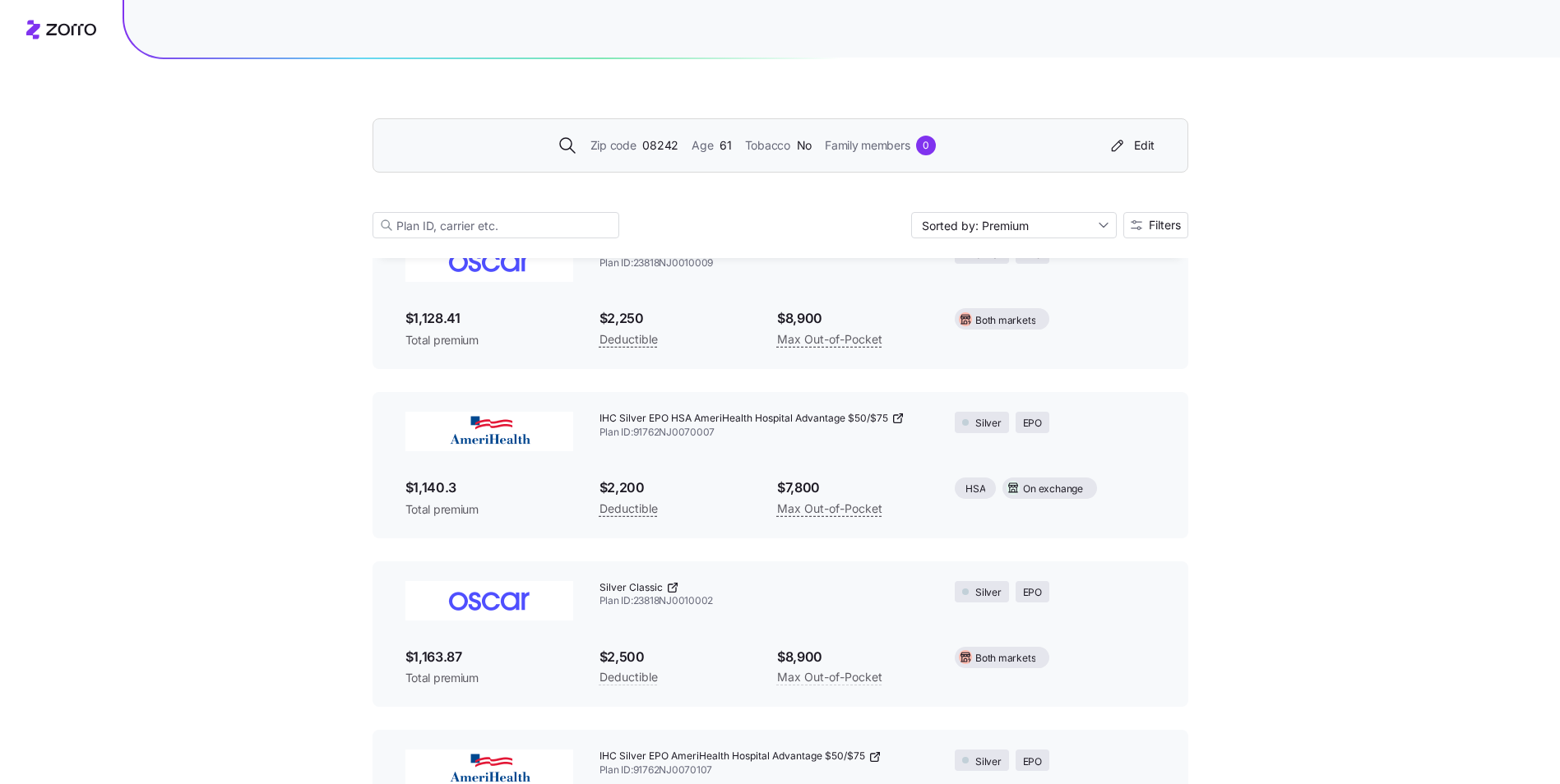
scroll to position [3535, 0]
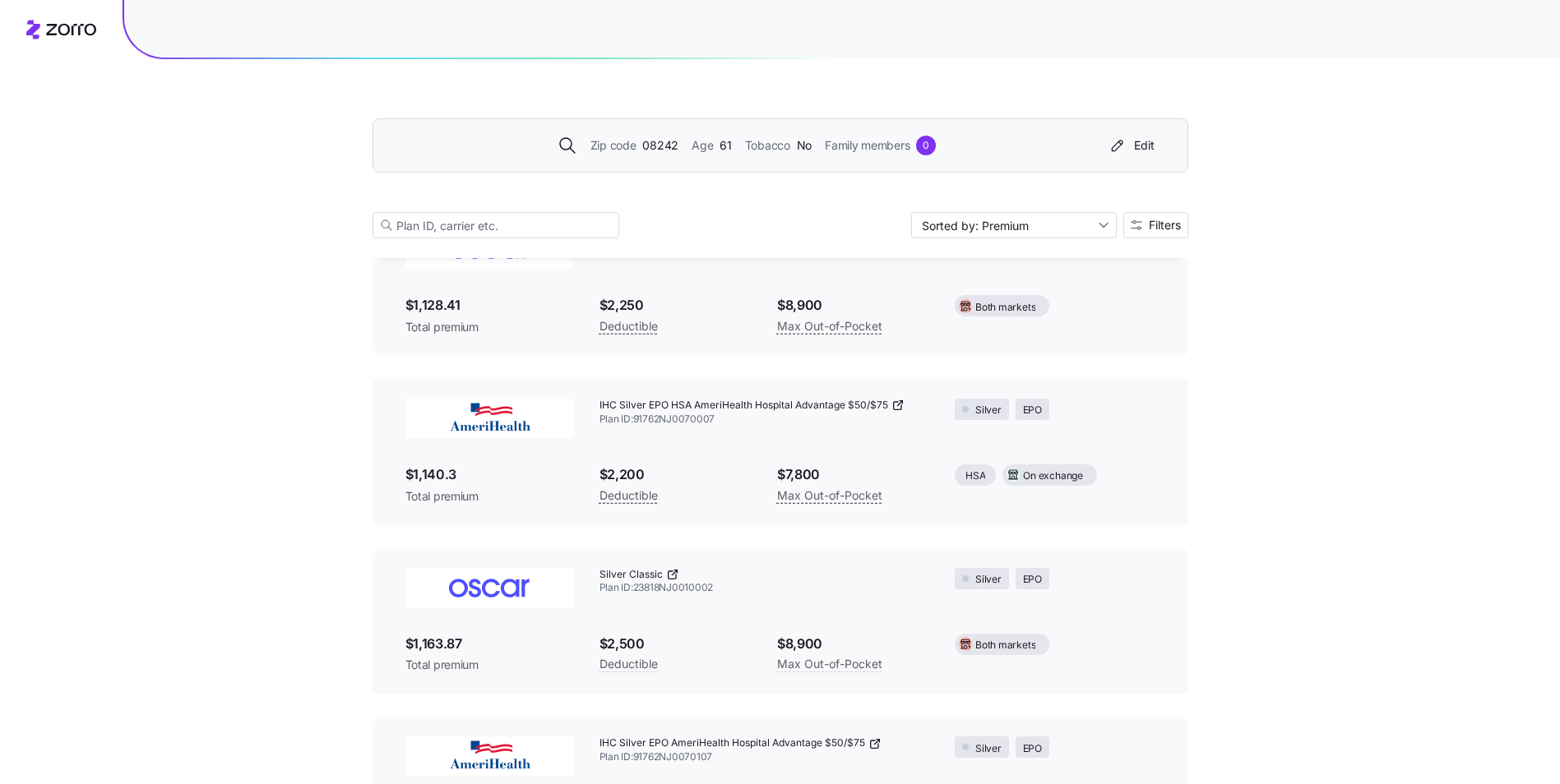
click at [669, 575] on icon at bounding box center [673, 575] width 13 height 13
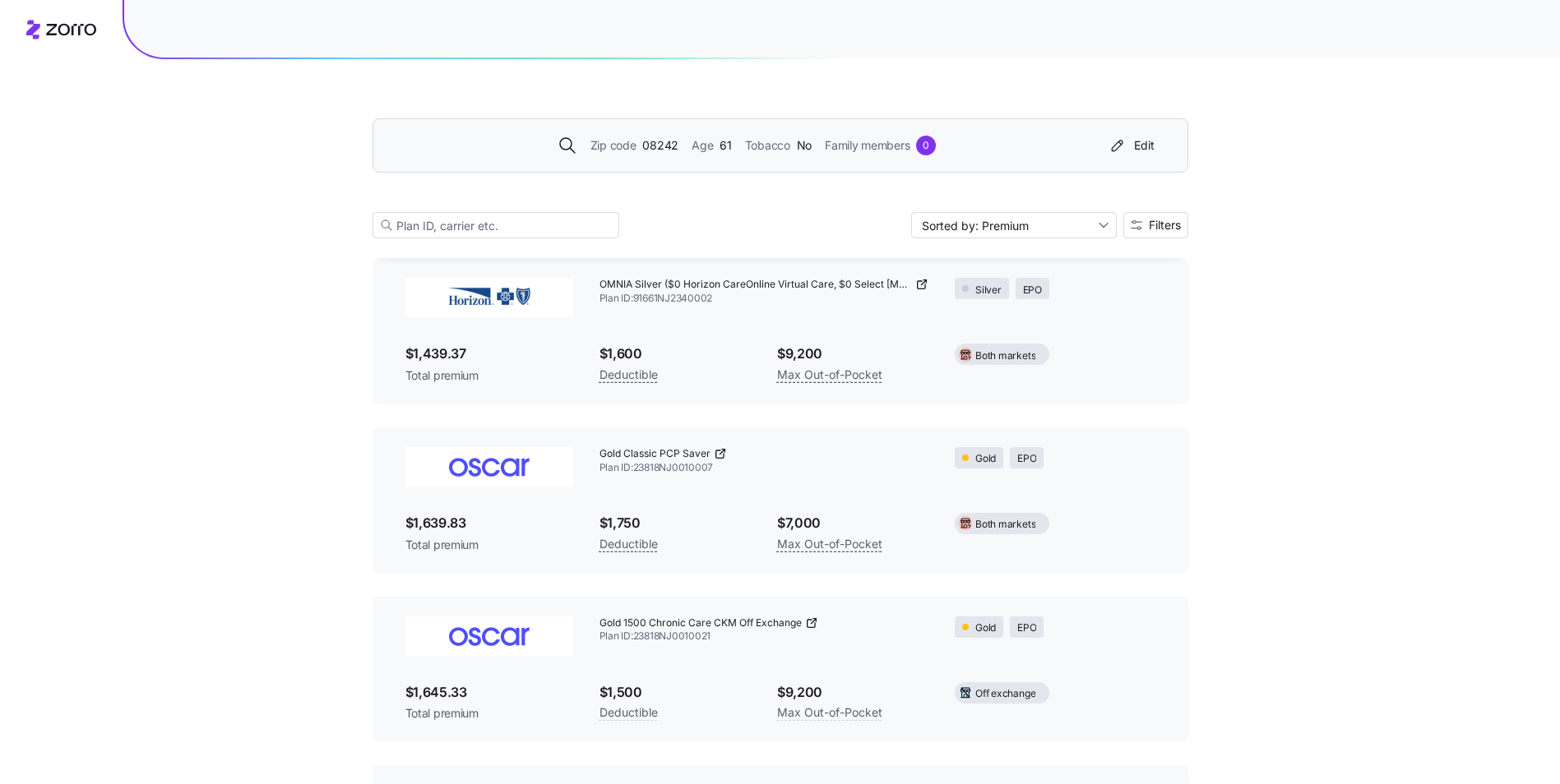
scroll to position [5180, 0]
click at [812, 620] on icon at bounding box center [812, 622] width 13 height 13
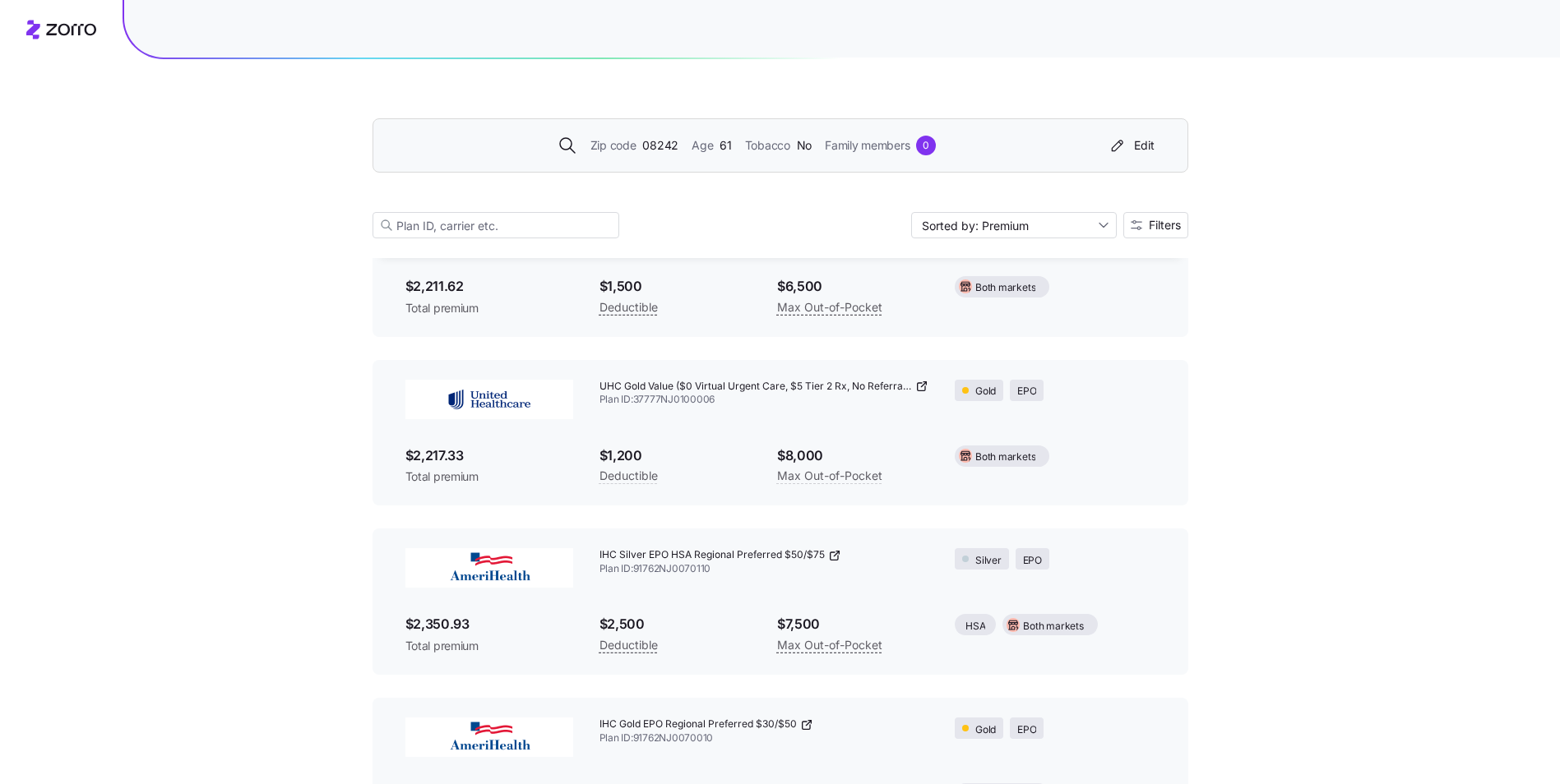
scroll to position [6345, 0]
